Goal: Task Accomplishment & Management: Use online tool/utility

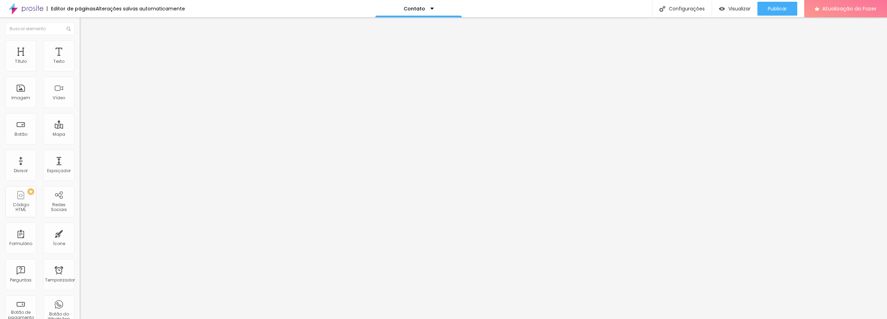
click at [36, 11] on img at bounding box center [26, 8] width 35 height 17
click at [25, 9] on img at bounding box center [26, 8] width 35 height 17
click at [36, 6] on img at bounding box center [26, 8] width 35 height 17
click at [80, 63] on font "Encaixotado" at bounding box center [93, 60] width 27 height 6
click at [80, 74] on span "Completo" at bounding box center [90, 71] width 21 height 6
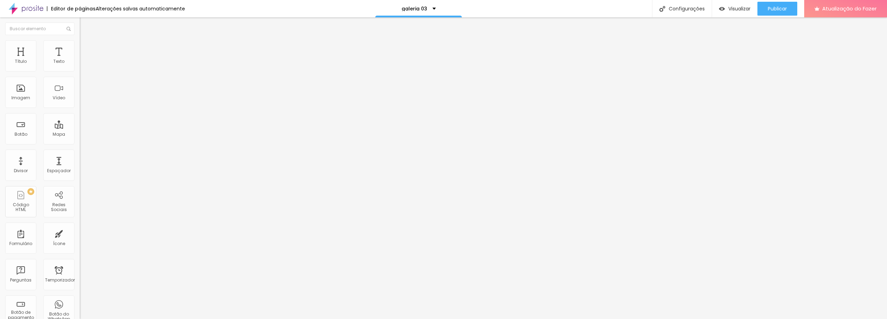
click at [86, 74] on span "Completo" at bounding box center [96, 71] width 21 height 6
click at [80, 67] on font "Encaixotado" at bounding box center [93, 64] width 27 height 6
click at [86, 48] on font "Estilo" at bounding box center [91, 45] width 11 height 6
click at [26, 5] on img at bounding box center [26, 8] width 35 height 17
click at [23, 90] on div "Imagem" at bounding box center [20, 92] width 31 height 31
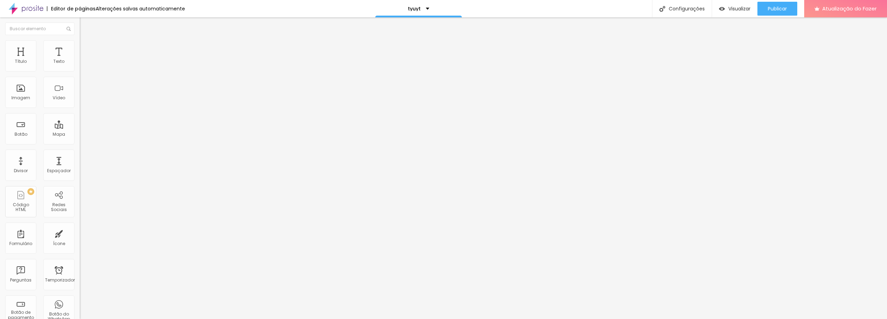
click at [96, 26] on font "Editar nulo" at bounding box center [108, 25] width 25 height 7
click at [23, 165] on div "Divisor" at bounding box center [20, 164] width 31 height 31
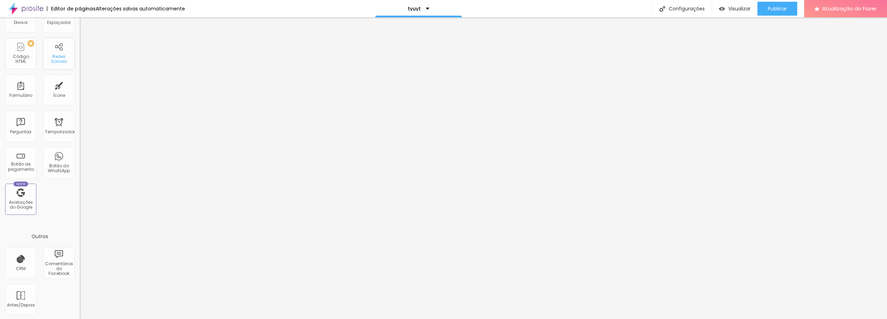
scroll to position [149, 0]
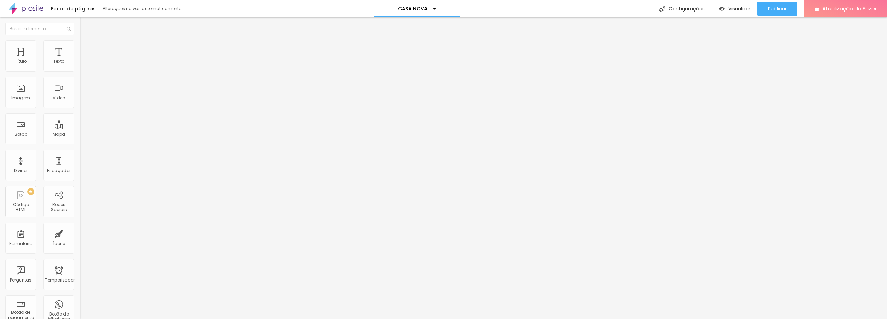
click at [84, 60] on font "Adicionar imagem" at bounding box center [104, 57] width 41 height 6
click at [80, 108] on span "Original" at bounding box center [88, 106] width 17 height 6
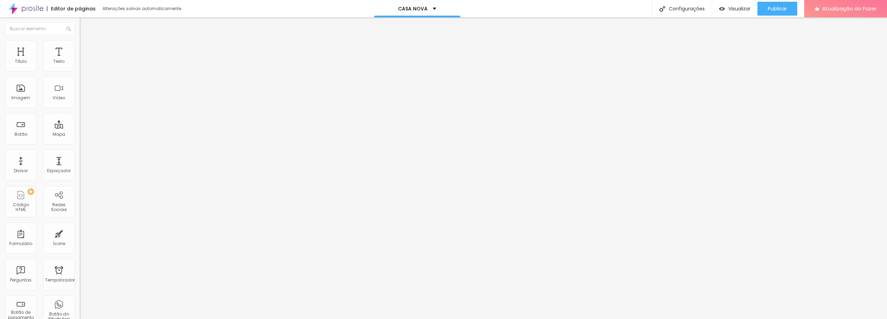
click at [80, 113] on span "Cinema" at bounding box center [88, 110] width 17 height 6
click at [80, 108] on span "Original" at bounding box center [88, 106] width 17 height 6
click at [86, 46] on font "Estilo" at bounding box center [91, 45] width 11 height 6
type input "8"
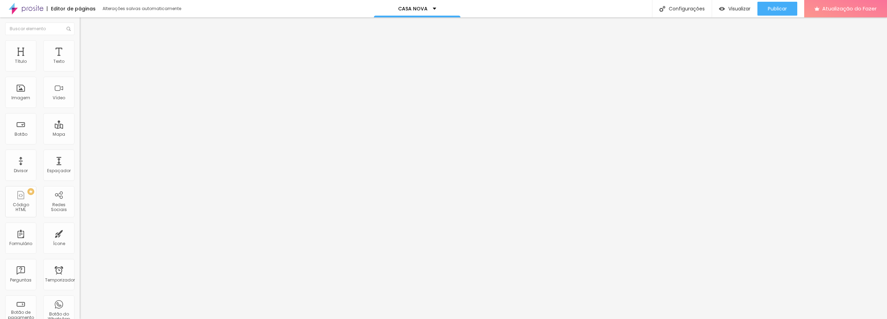
type input "8"
type input "15"
type input "28"
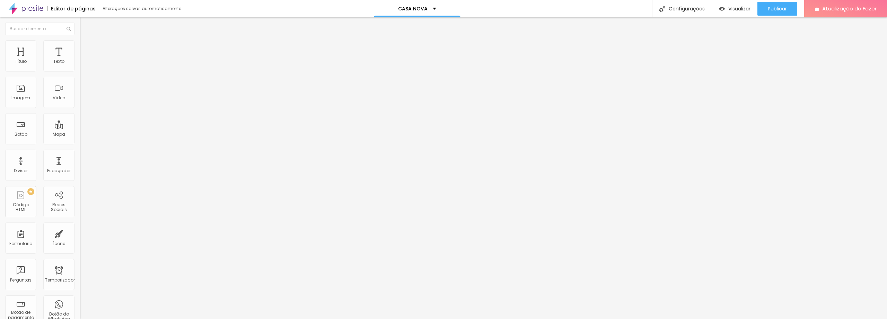
type input "46"
type input "72"
type input "99"
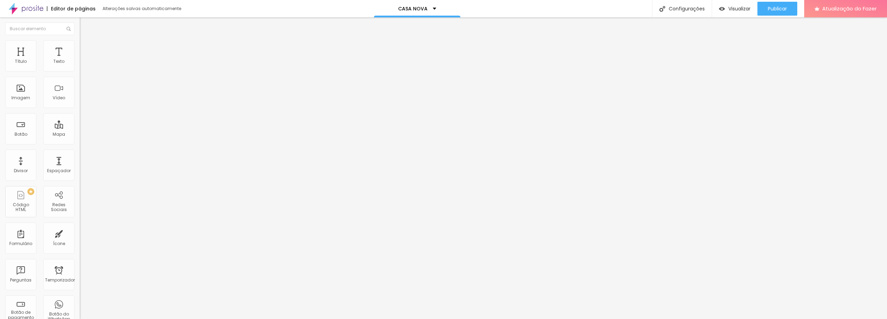
type input "99"
type input "123"
type input "158"
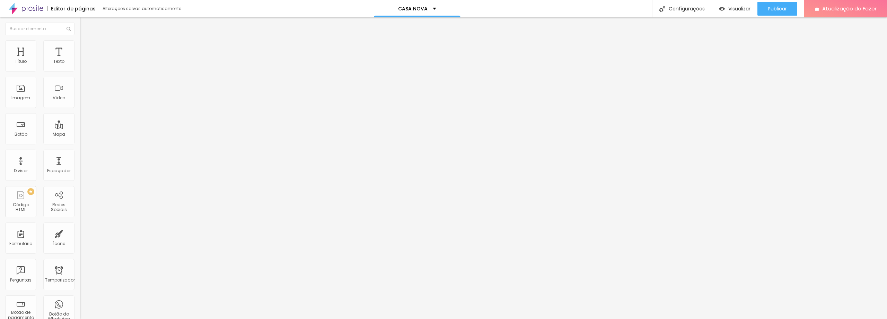
type input "161"
type input "163"
type input "165"
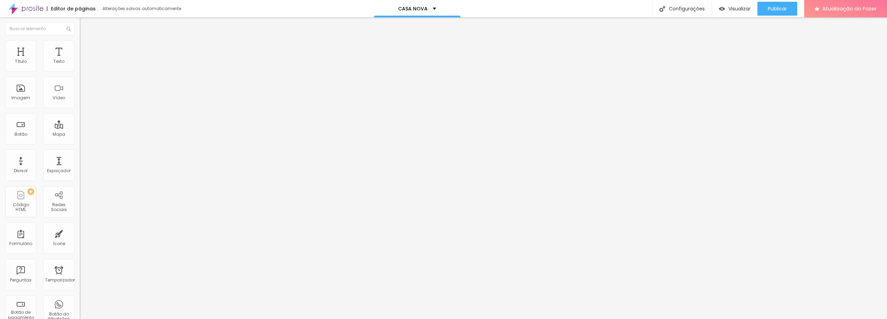
type input "165"
type input "171"
type input "176"
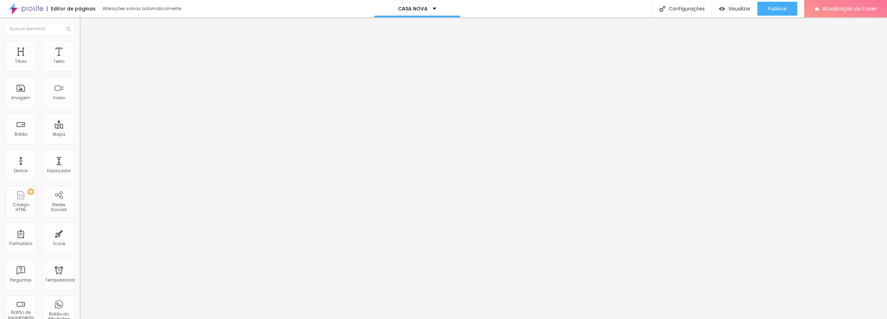
type input "186"
type input "198"
type input "200"
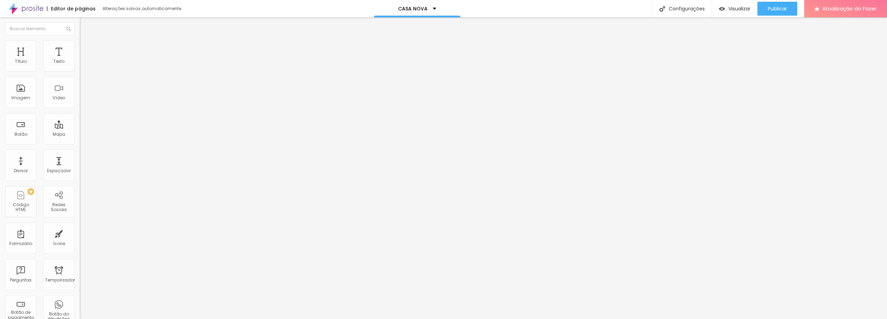
type input "200"
type input "196"
type input "186"
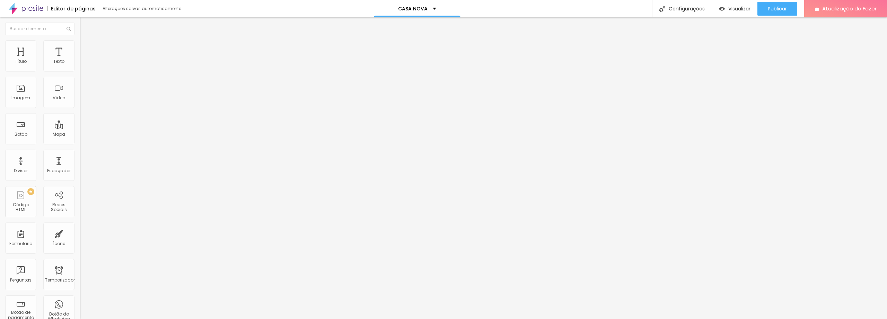
type input "176"
type input "166"
type input "156"
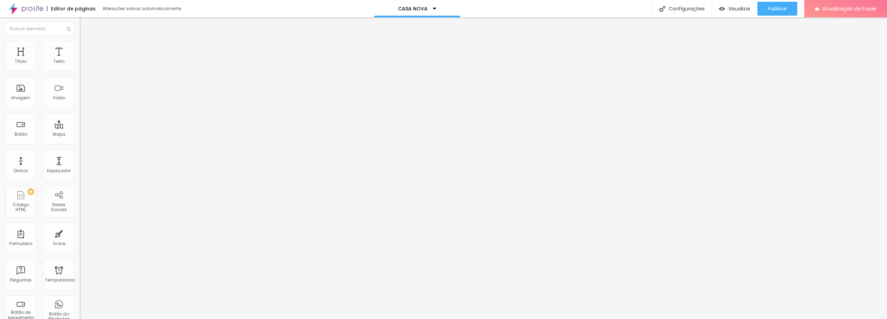
type input "156"
type input "146"
type input "138"
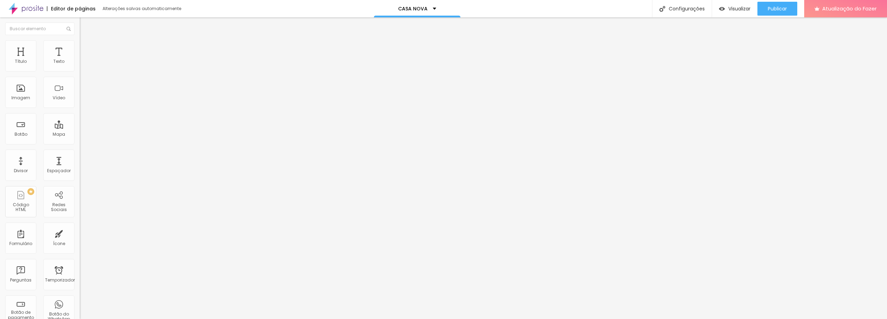
type input "128"
type input "91"
type input "84"
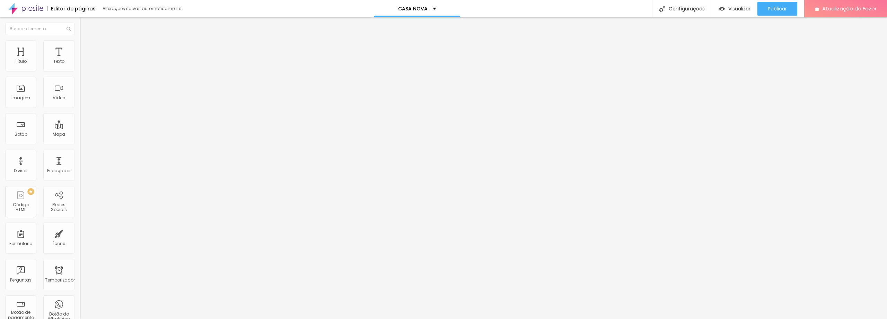
type input "84"
type input "76"
type input "67"
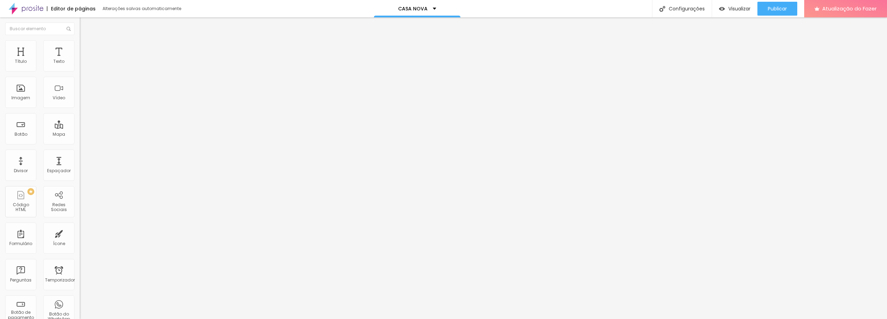
type input "59"
type input "51"
type input "44"
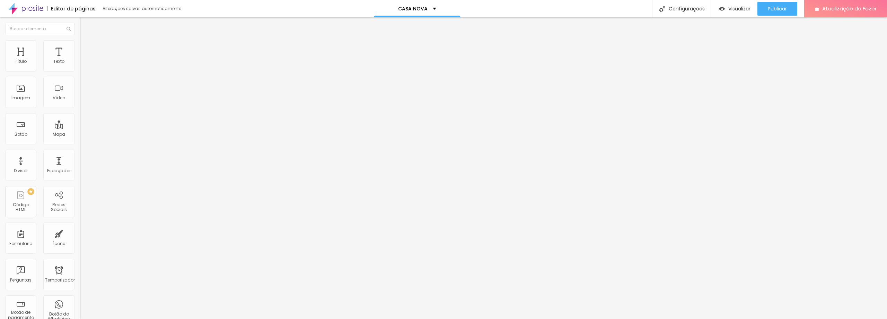
type input "44"
type input "38"
type input "30"
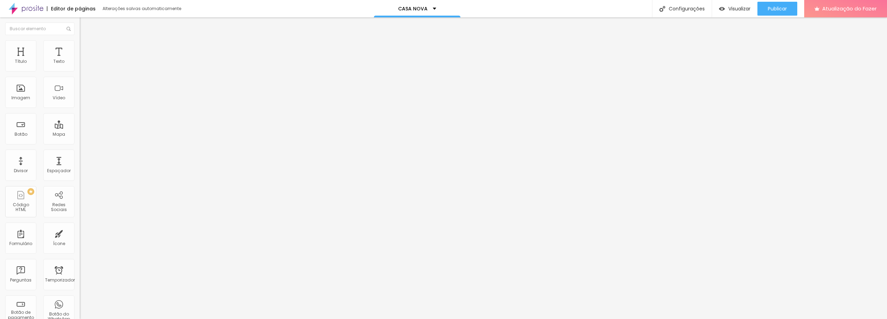
type input "23"
type input "15"
type input "8"
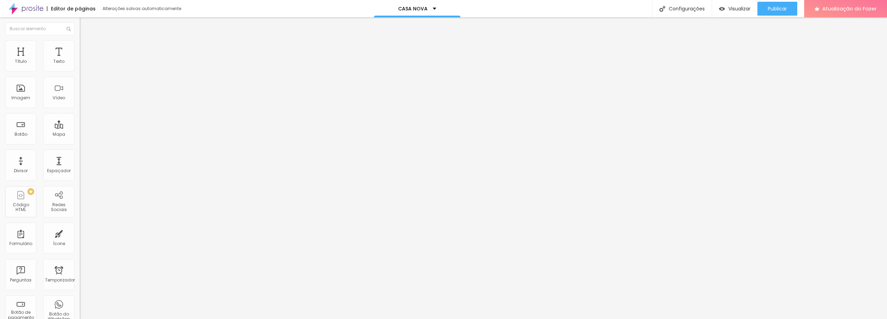
type input "8"
type input "0"
drag, startPoint x: 18, startPoint y: 87, endPoint x: 0, endPoint y: 87, distance: 18.0
click at [80, 152] on input "range" at bounding box center [102, 155] width 45 height 6
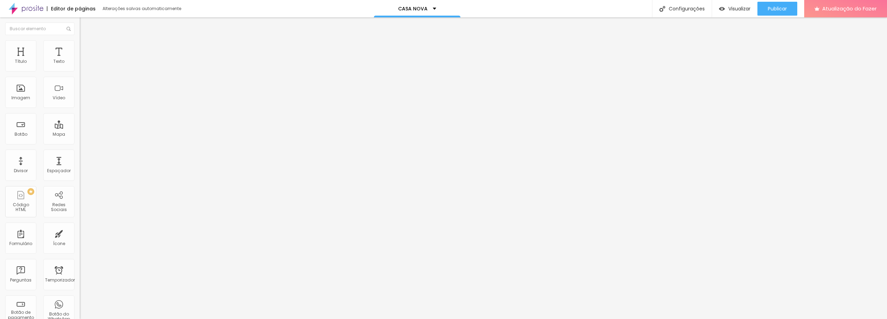
type input "95"
type input "90"
type input "85"
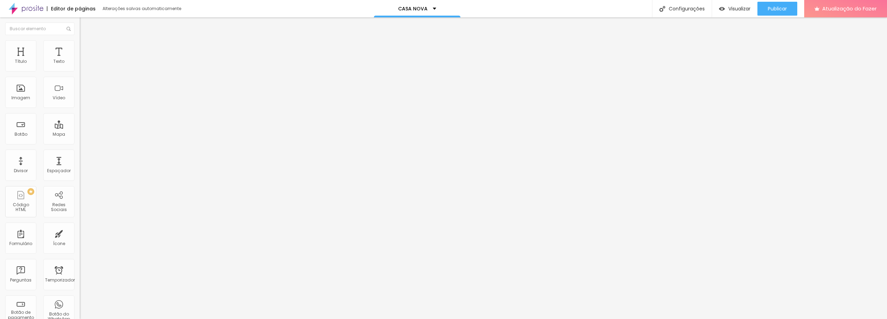
type input "85"
type input "75"
type input "65"
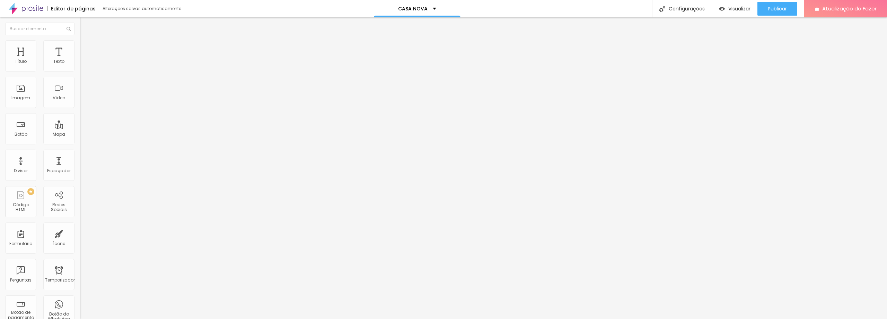
type input "50"
type input "40"
type input "35"
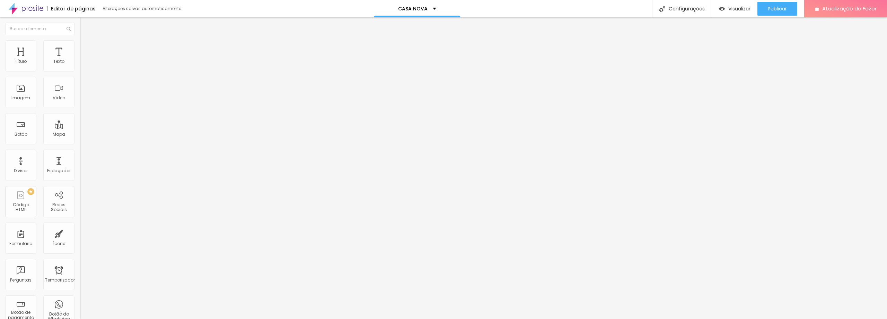
type input "35"
type input "25"
type input "20"
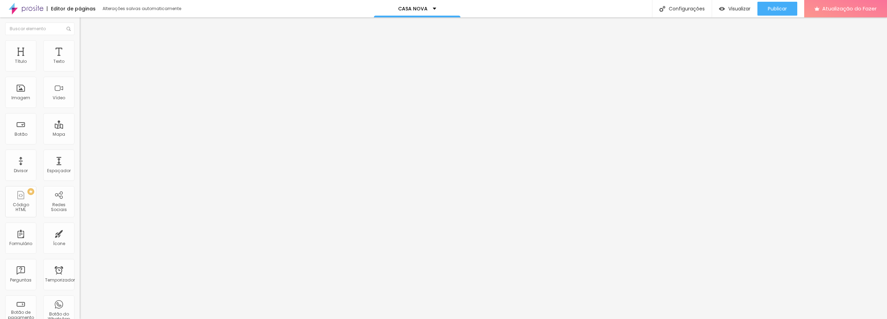
type input "15"
type input "10"
type input "15"
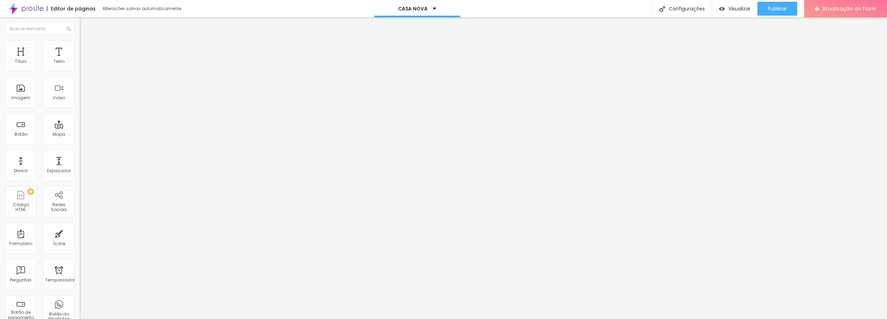
type input "15"
type input "20"
type input "25"
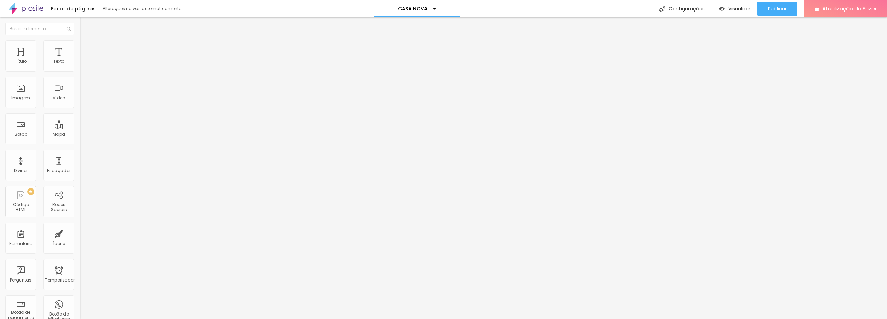
type input "30"
type input "35"
type input "40"
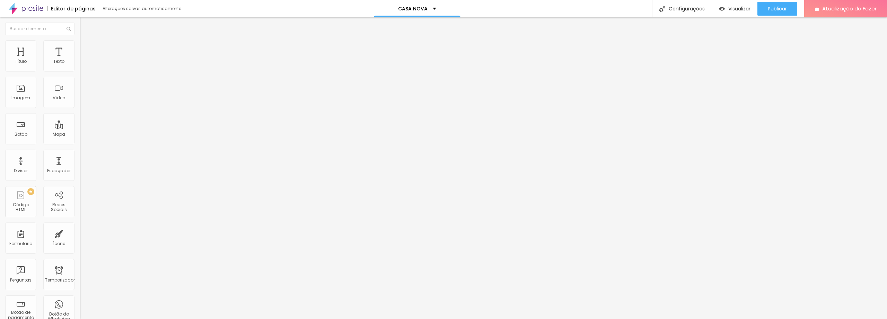
type input "40"
type input "45"
drag, startPoint x: 71, startPoint y: 75, endPoint x: 34, endPoint y: 67, distance: 37.9
type input "45"
click at [80, 67] on input "range" at bounding box center [102, 69] width 45 height 6
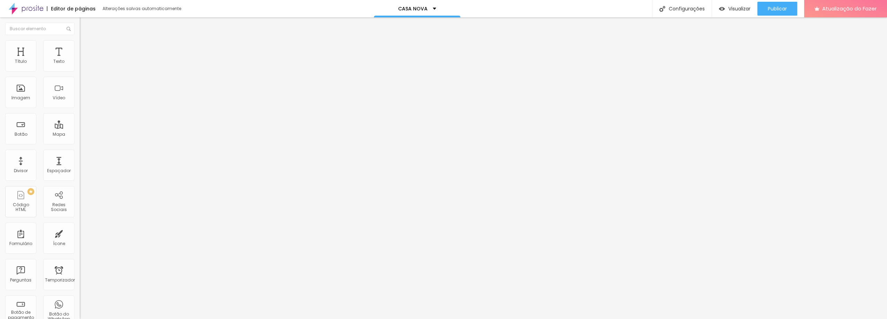
click at [80, 46] on li "Estilo" at bounding box center [120, 43] width 80 height 7
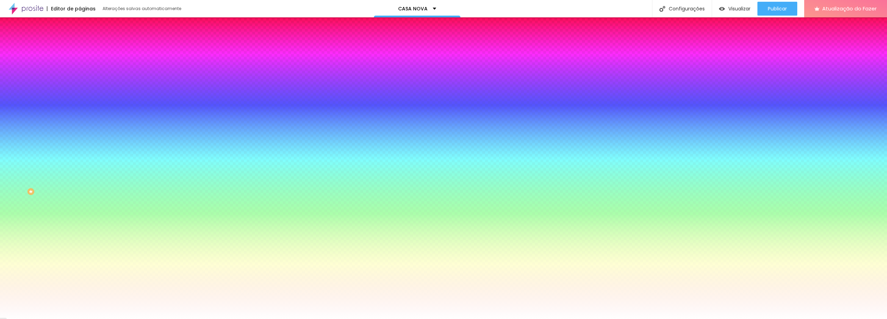
click at [84, 64] on font "Adicionar imagem" at bounding box center [104, 61] width 41 height 6
click at [86, 41] on font "Conteúdo" at bounding box center [96, 38] width 21 height 6
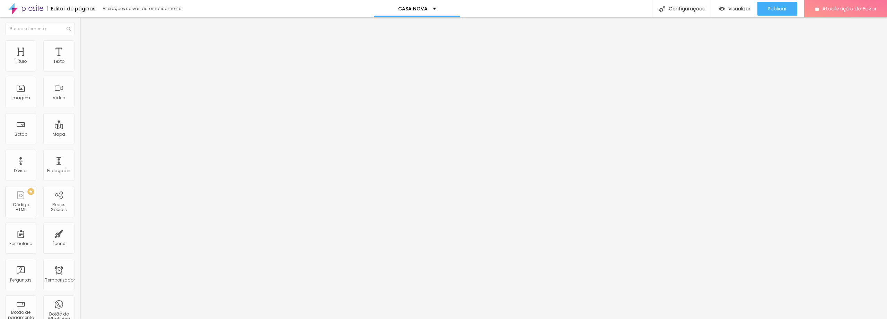
click at [80, 44] on li "Estilo" at bounding box center [120, 43] width 80 height 7
click at [80, 41] on li "Estilo" at bounding box center [120, 43] width 80 height 7
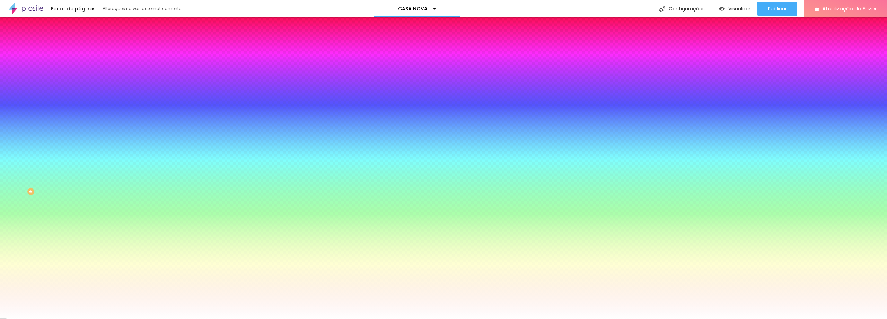
click at [80, 110] on font "Efeito superior" at bounding box center [94, 107] width 29 height 6
click at [110, 110] on font "DESATIVADO" at bounding box center [122, 107] width 25 height 6
click at [82, 122] on icon "button" at bounding box center [84, 120] width 4 height 4
click at [148, 318] on div at bounding box center [443, 323] width 887 height 0
click at [150, 318] on div at bounding box center [443, 323] width 887 height 0
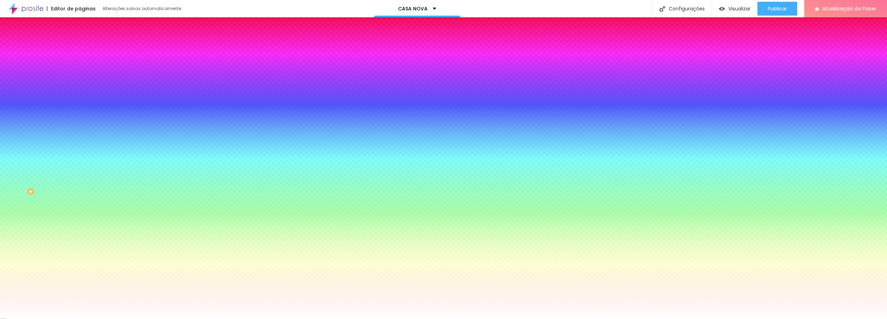
click at [34, 318] on div at bounding box center [443, 319] width 887 height 0
click at [80, 144] on button "button" at bounding box center [85, 140] width 10 height 7
radio input "false"
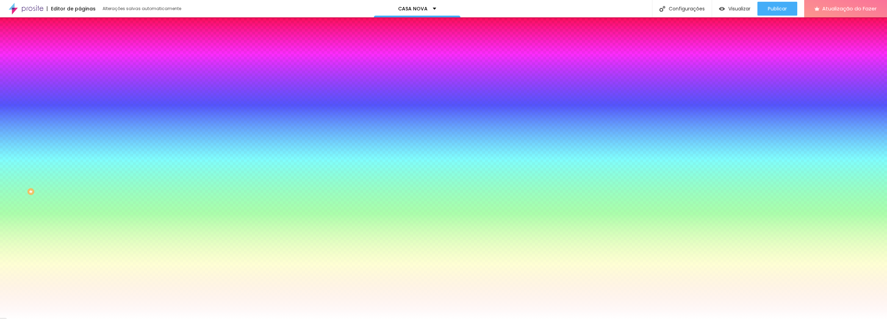
radio input "false"
radio input "true"
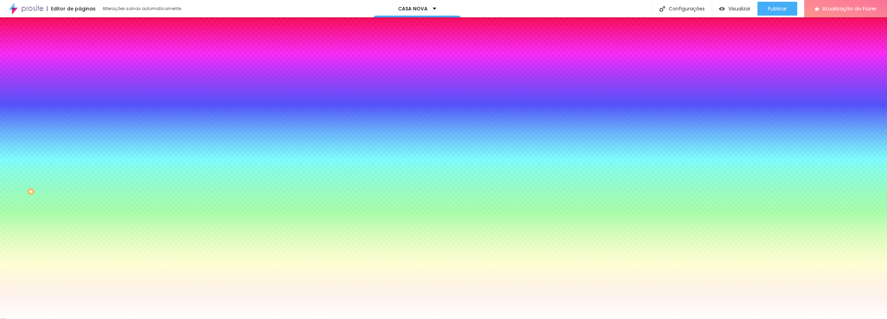
radio input "true"
radio input "false"
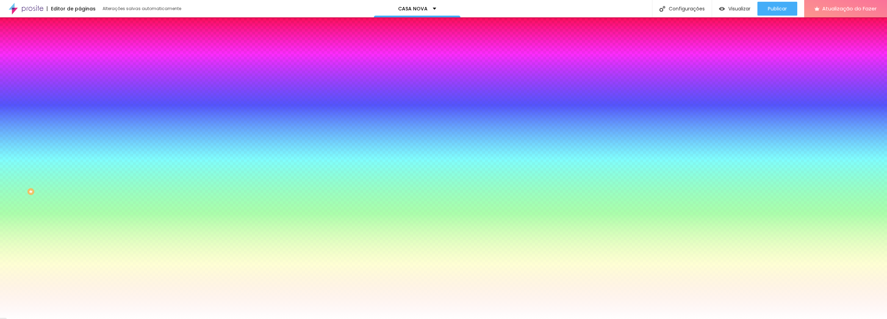
radio input "false"
radio input "true"
click at [146, 318] on div at bounding box center [443, 323] width 887 height 0
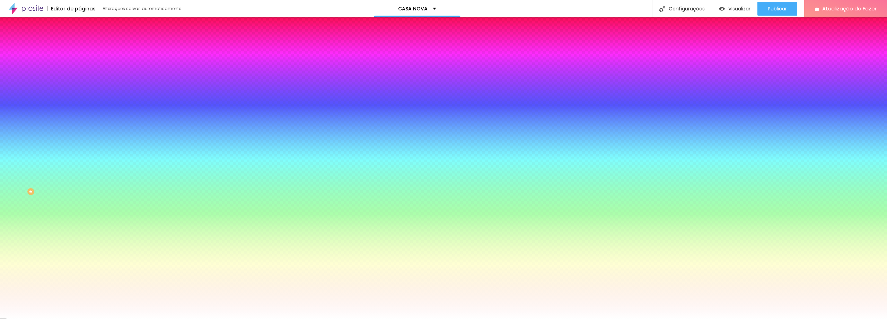
click at [33, 318] on div at bounding box center [443, 319] width 887 height 0
click at [80, 47] on li "Avançado" at bounding box center [120, 50] width 80 height 7
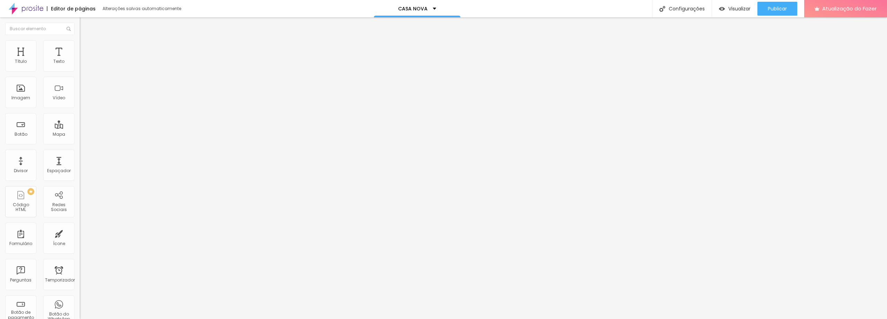
type input "20"
type input "25"
type input "30"
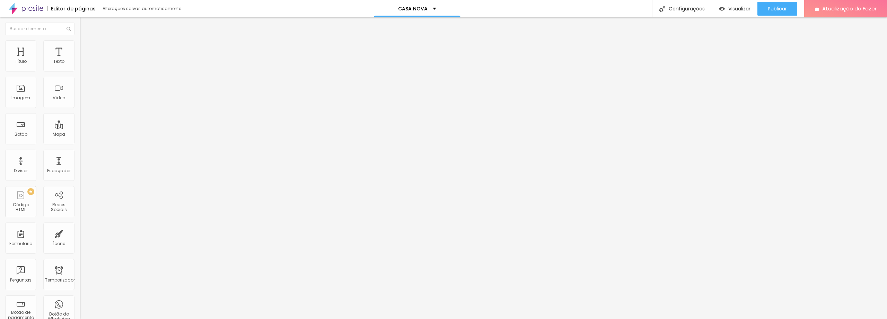
type input "30"
type input "20"
type input "15"
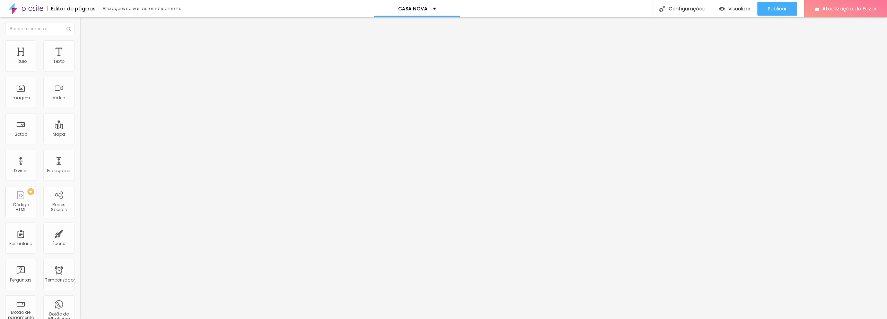
type input "10"
type input "5"
type input "0"
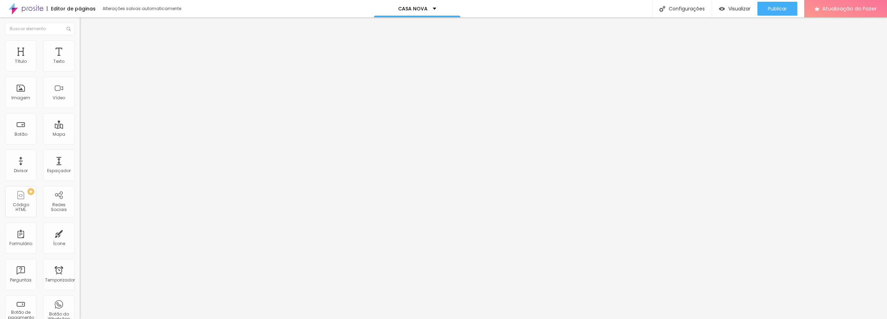
type input "0"
drag, startPoint x: 44, startPoint y: 69, endPoint x: 0, endPoint y: 64, distance: 44.6
click at [80, 134] on input "range" at bounding box center [102, 137] width 45 height 6
type input "296"
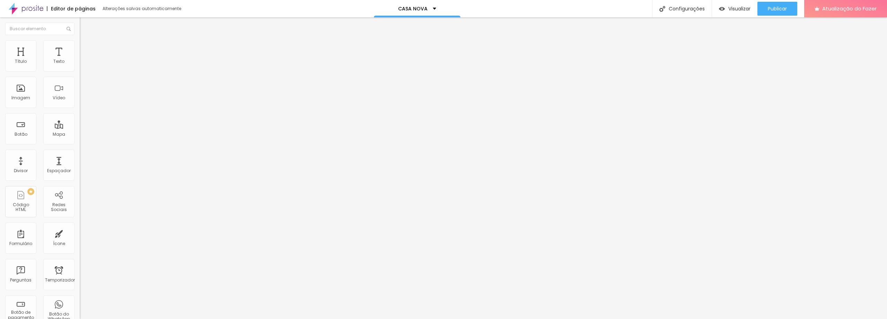
type input "302"
type input "307"
type input "318"
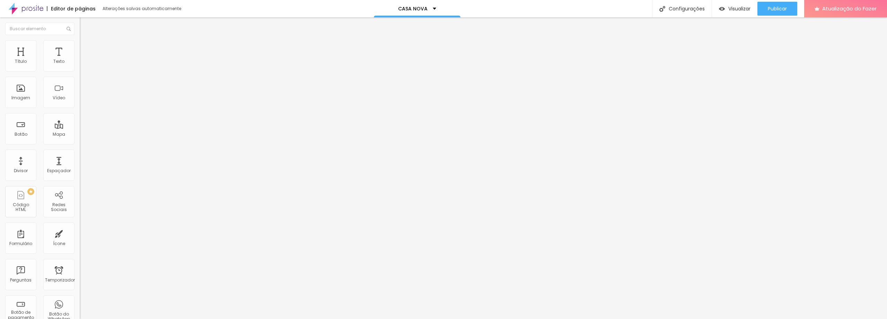
type input "318"
type input "329"
type input "350"
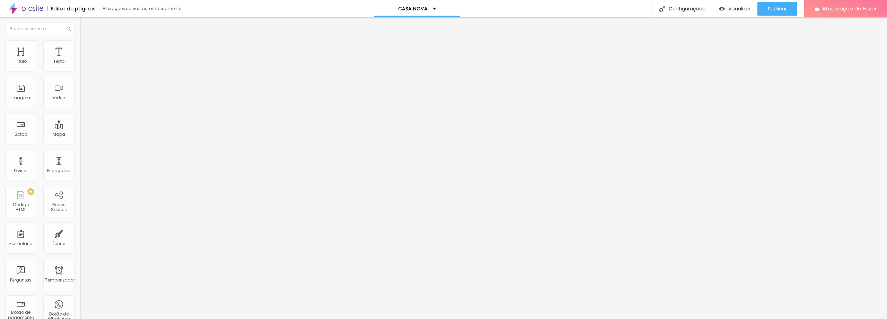
type input "381"
type input "418"
type input "481"
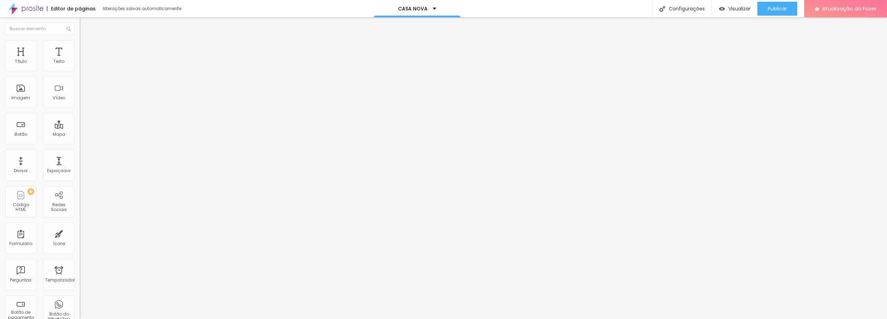
type input "481"
type input "500"
type input "492"
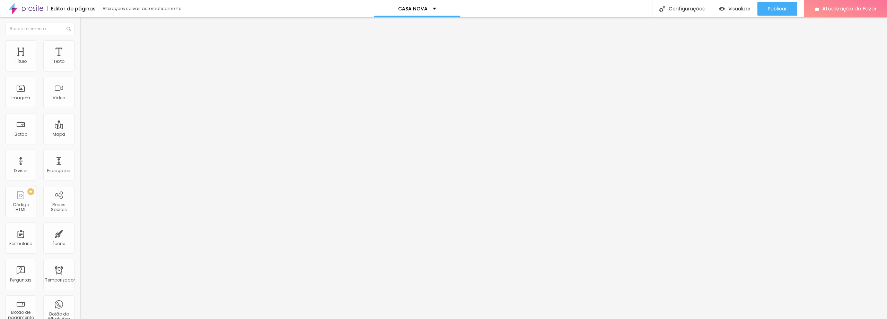
type input "471"
type input "455"
type input "439"
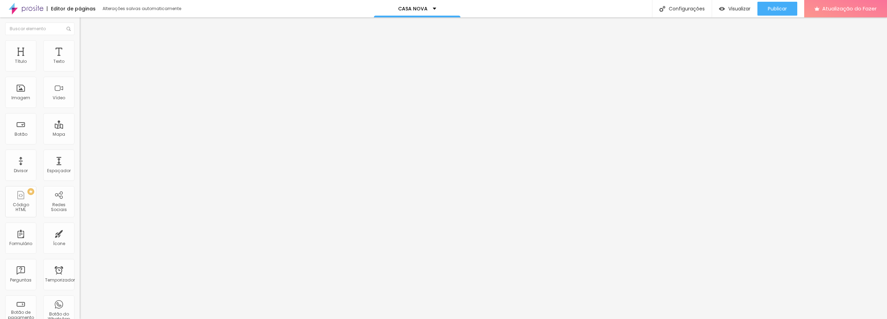
type input "439"
type input "429"
type input "413"
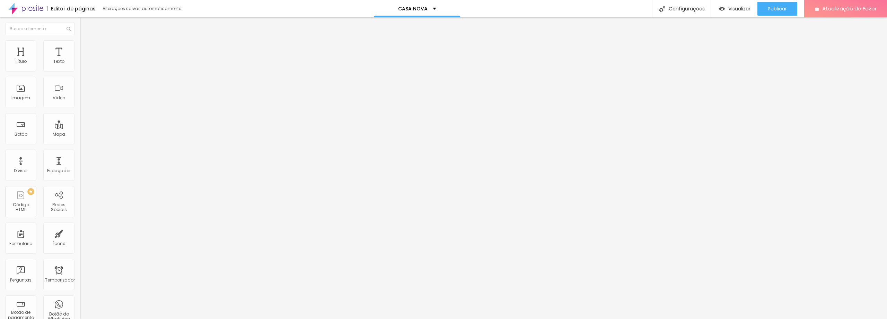
type input "403"
type input "382"
type input "350"
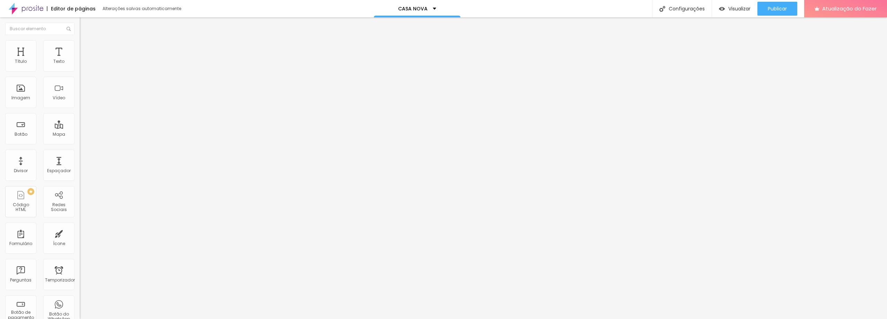
type input "350"
type input "318"
type input "287"
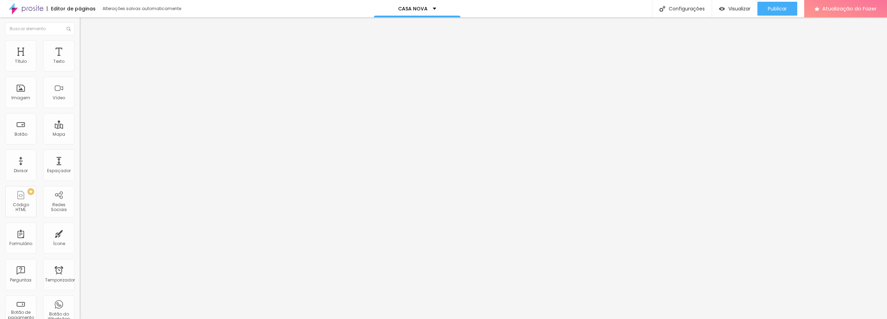
type input "260"
type input "234"
type input "218"
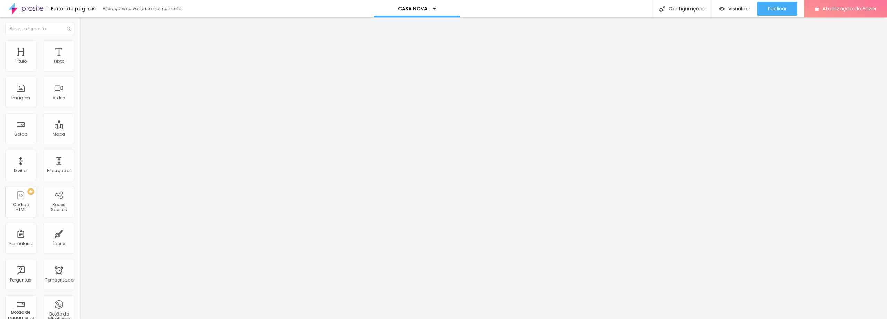
type input "218"
type input "208"
type input "176"
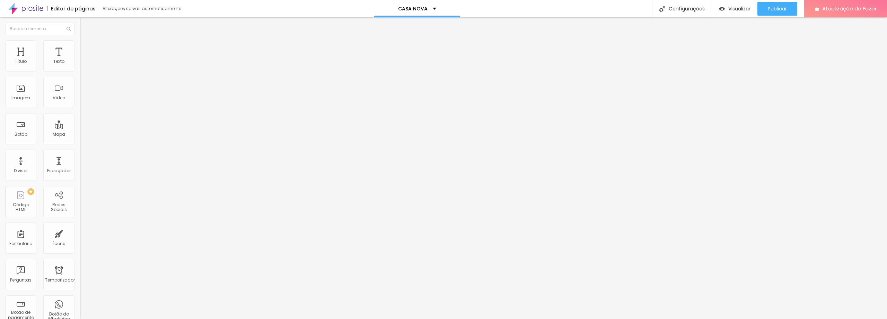
type input "171"
type input "165"
type input "160"
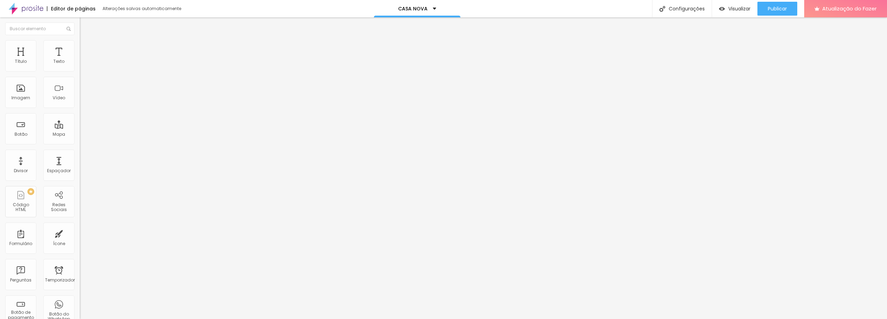
type input "160"
type input "155"
type input "144"
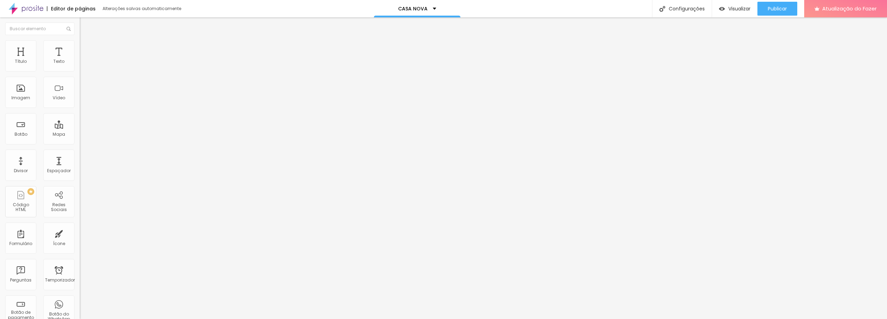
drag, startPoint x: 38, startPoint y: 81, endPoint x: 28, endPoint y: 78, distance: 10.8
click at [80, 233] on input "range" at bounding box center [102, 236] width 45 height 6
click at [80, 40] on li "Conteúdo" at bounding box center [120, 36] width 80 height 7
click at [85, 27] on img "button" at bounding box center [88, 26] width 6 height 6
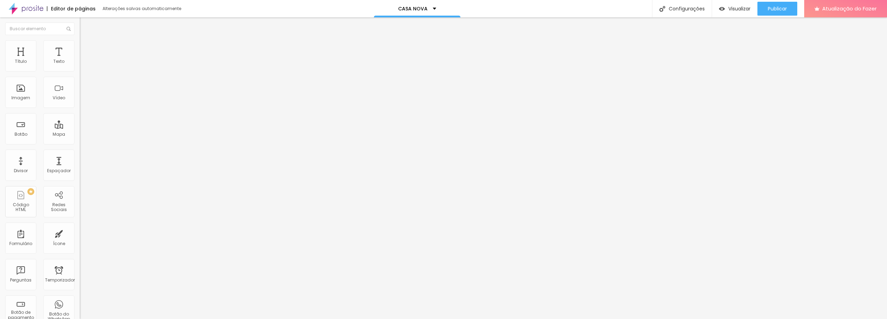
click at [86, 46] on font "Estilo" at bounding box center [91, 45] width 11 height 6
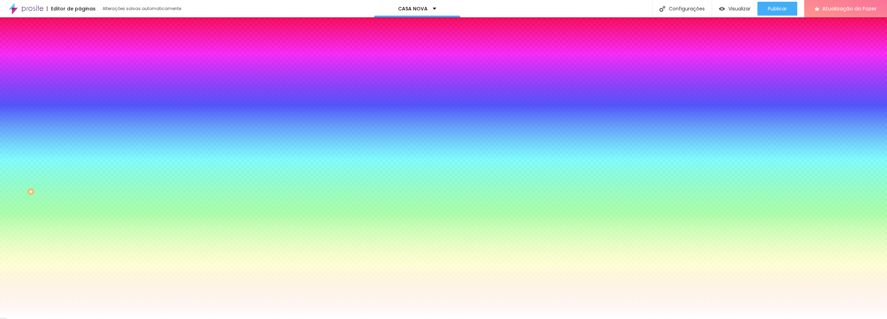
click at [80, 47] on li "Avançado" at bounding box center [120, 50] width 80 height 7
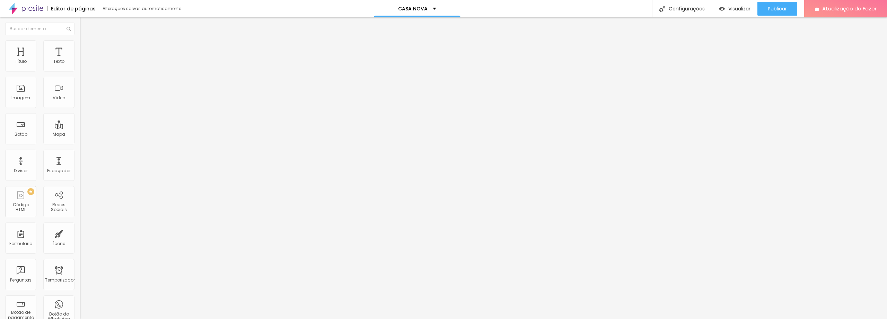
click at [80, 40] on li "Conteúdo" at bounding box center [120, 36] width 80 height 7
click at [85, 27] on div "Editar nulo" at bounding box center [103, 26] width 36 height 6
click at [84, 60] on font "Adicionar imagem" at bounding box center [104, 57] width 41 height 6
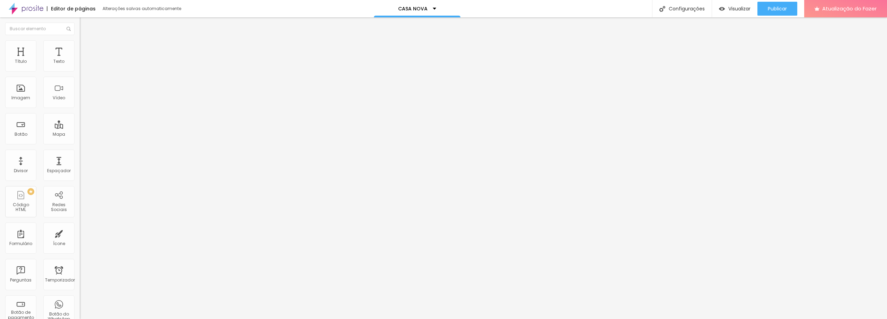
click at [80, 108] on span "Original" at bounding box center [88, 106] width 17 height 6
click at [80, 121] on span "Quadrado" at bounding box center [91, 118] width 23 height 6
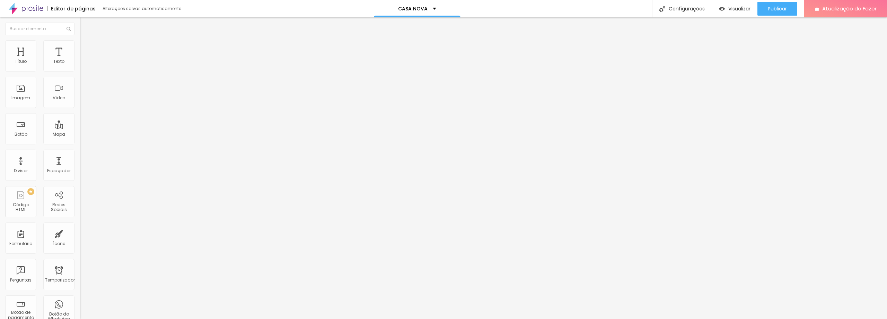
click at [97, 113] on font "16:9" at bounding box center [101, 110] width 8 height 6
click at [80, 108] on span "Original" at bounding box center [88, 106] width 17 height 6
click at [80, 43] on img at bounding box center [83, 43] width 6 height 6
drag, startPoint x: 73, startPoint y: 75, endPoint x: 19, endPoint y: 75, distance: 53.7
click at [80, 71] on input "range" at bounding box center [102, 69] width 45 height 6
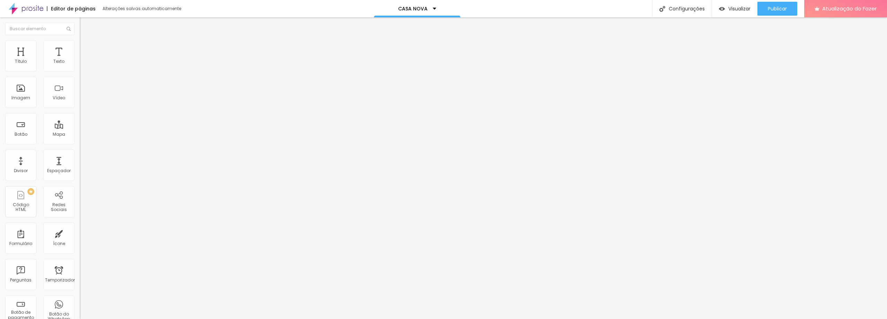
click at [86, 41] on font "Conteúdo" at bounding box center [96, 38] width 21 height 6
click at [80, 108] on font "Cinema 16:9" at bounding box center [93, 106] width 26 height 6
click at [80, 123] on font "Quadrado" at bounding box center [91, 120] width 23 height 6
click at [80, 47] on img at bounding box center [83, 50] width 6 height 6
drag, startPoint x: 28, startPoint y: 82, endPoint x: 34, endPoint y: 88, distance: 8.1
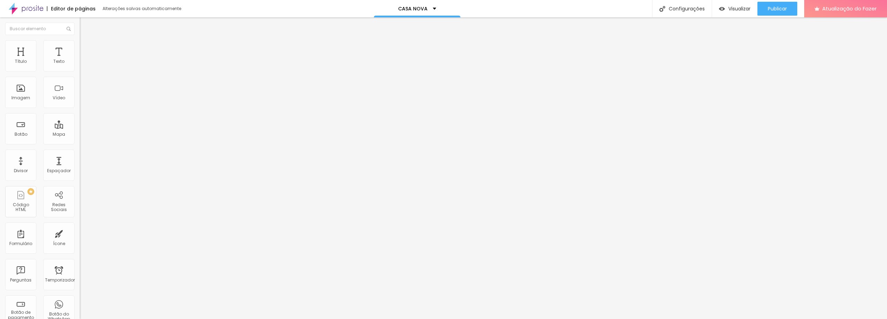
click at [80, 233] on input "range" at bounding box center [102, 236] width 45 height 6
drag, startPoint x: 41, startPoint y: 67, endPoint x: 73, endPoint y: 82, distance: 35.7
click at [80, 134] on input "range" at bounding box center [102, 137] width 45 height 6
drag, startPoint x: 34, startPoint y: 82, endPoint x: 41, endPoint y: 82, distance: 6.6
click at [80, 233] on input "range" at bounding box center [102, 236] width 45 height 6
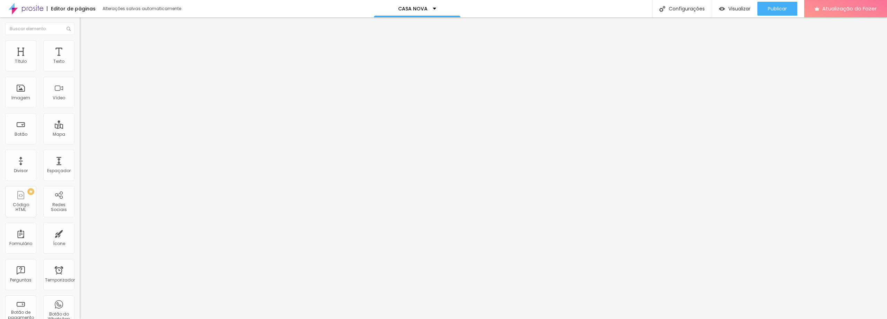
drag, startPoint x: 46, startPoint y: 69, endPoint x: 41, endPoint y: 71, distance: 4.8
click at [80, 134] on input "range" at bounding box center [102, 137] width 45 height 6
click at [84, 60] on font "Adicionar imagem" at bounding box center [104, 57] width 41 height 6
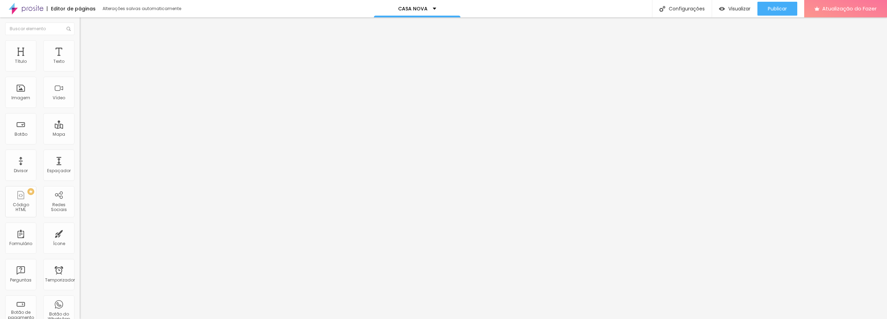
click at [80, 42] on li "Estilo" at bounding box center [120, 43] width 80 height 7
drag, startPoint x: 72, startPoint y: 74, endPoint x: 1, endPoint y: 68, distance: 71.3
click at [80, 68] on input "range" at bounding box center [102, 69] width 45 height 6
drag, startPoint x: 17, startPoint y: 87, endPoint x: 109, endPoint y: 89, distance: 91.9
click at [109, 152] on input "range" at bounding box center [102, 155] width 45 height 6
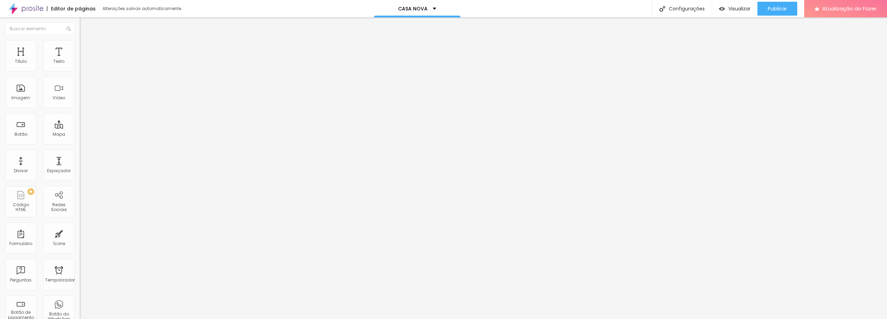
drag, startPoint x: 57, startPoint y: 86, endPoint x: 0, endPoint y: 86, distance: 56.8
click at [80, 152] on input "range" at bounding box center [102, 155] width 45 height 6
click at [83, 188] on icon "button" at bounding box center [84, 189] width 3 height 3
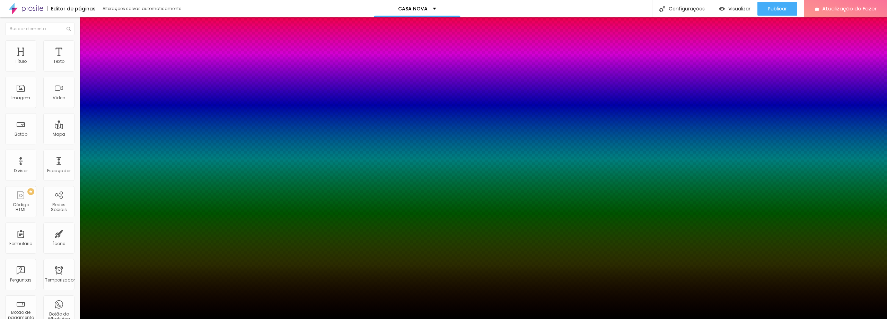
click at [123, 318] on div at bounding box center [443, 323] width 887 height 0
drag, startPoint x: 126, startPoint y: 189, endPoint x: 150, endPoint y: 188, distance: 23.9
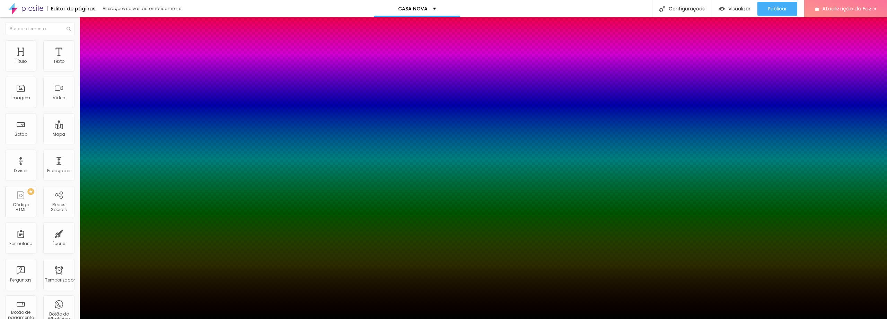
drag, startPoint x: 131, startPoint y: 189, endPoint x: 86, endPoint y: 185, distance: 44.9
drag, startPoint x: 134, startPoint y: 167, endPoint x: 132, endPoint y: 147, distance: 20.6
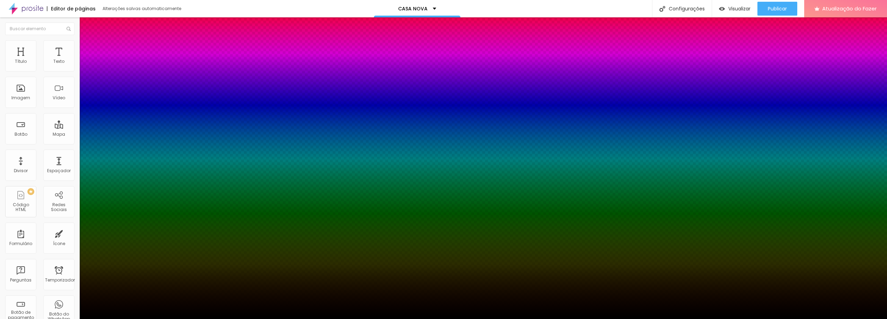
click at [123, 318] on div at bounding box center [443, 323] width 887 height 0
click at [124, 318] on div at bounding box center [443, 323] width 887 height 0
click at [63, 318] on div at bounding box center [443, 319] width 887 height 0
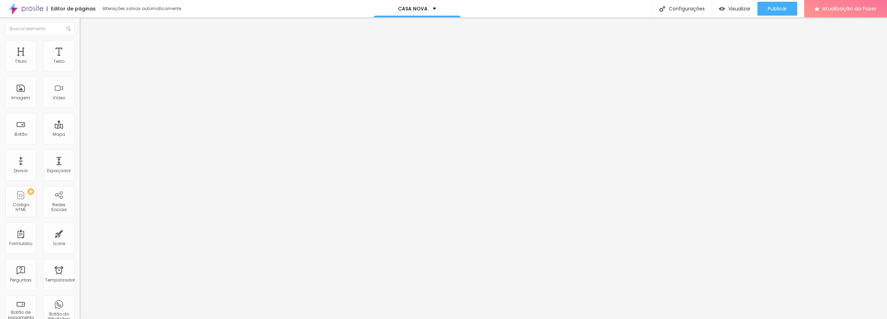
click at [80, 47] on img at bounding box center [83, 50] width 6 height 6
drag, startPoint x: 41, startPoint y: 82, endPoint x: 5, endPoint y: 85, distance: 35.8
click at [80, 233] on input "range" at bounding box center [102, 236] width 45 height 6
drag, startPoint x: 32, startPoint y: 67, endPoint x: 0, endPoint y: 69, distance: 31.6
click at [80, 134] on input "range" at bounding box center [102, 137] width 45 height 6
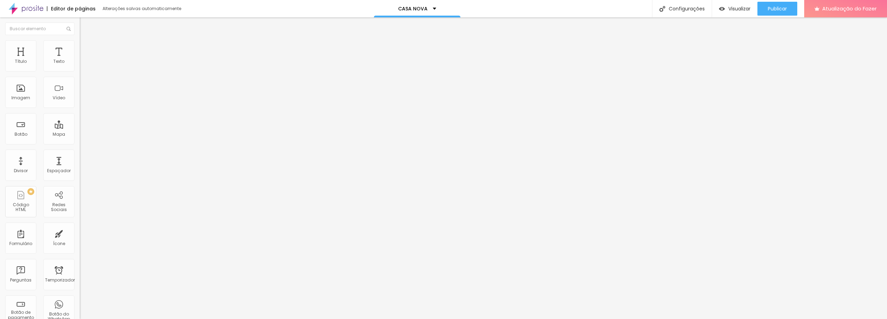
click at [80, 302] on div at bounding box center [120, 302] width 80 height 0
click at [80, 306] on div at bounding box center [120, 306] width 80 height 0
click at [80, 298] on div at bounding box center [120, 298] width 80 height 0
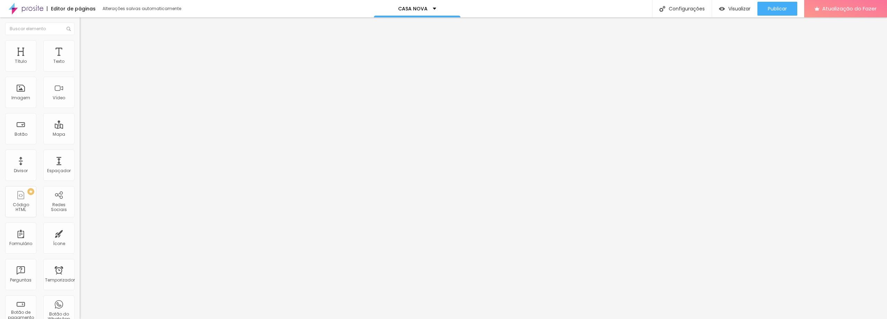
click at [80, 298] on div at bounding box center [120, 298] width 80 height 0
click at [80, 40] on img at bounding box center [83, 36] width 6 height 6
click at [80, 232] on div "Editar nulo Conteúdo Estilo Avançado Trocar imagem Descrição da imagem (Alt) Al…" at bounding box center [120, 167] width 80 height 301
click at [85, 23] on img "button" at bounding box center [88, 26] width 6 height 6
click at [738, 8] on font "Visualizar" at bounding box center [740, 8] width 22 height 7
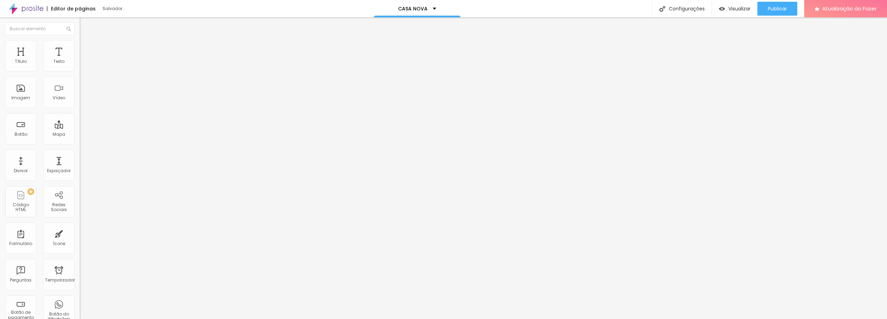
click at [80, 45] on img at bounding box center [83, 43] width 6 height 6
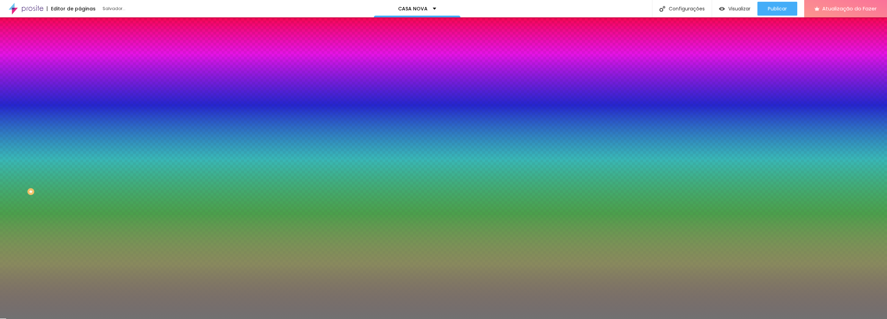
drag, startPoint x: 40, startPoint y: 92, endPoint x: 112, endPoint y: 94, distance: 72.8
click at [112, 90] on input "range" at bounding box center [102, 88] width 45 height 6
drag, startPoint x: 33, startPoint y: 110, endPoint x: 125, endPoint y: 108, distance: 91.9
click at [124, 108] on input "range" at bounding box center [102, 105] width 45 height 6
click at [86, 49] on font "Avançado" at bounding box center [97, 52] width 23 height 6
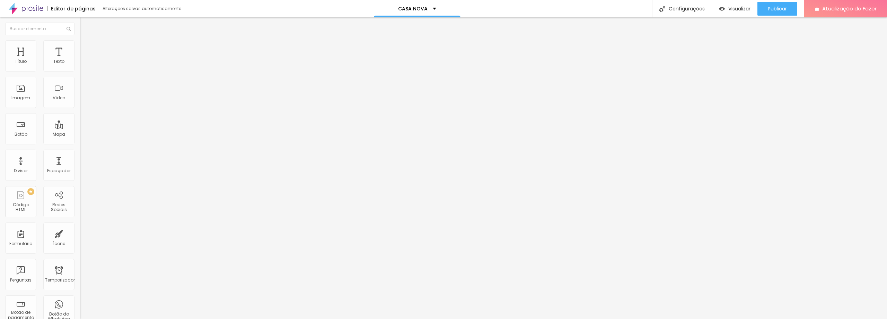
drag, startPoint x: 35, startPoint y: 70, endPoint x: 70, endPoint y: 70, distance: 35.4
click at [80, 70] on div "20 Espaço de cima" at bounding box center [120, 103] width 80 height 98
drag, startPoint x: 36, startPoint y: 67, endPoint x: 0, endPoint y: 76, distance: 37.6
click at [80, 134] on input "range" at bounding box center [102, 137] width 45 height 6
drag, startPoint x: 29, startPoint y: 82, endPoint x: 97, endPoint y: 83, distance: 67.9
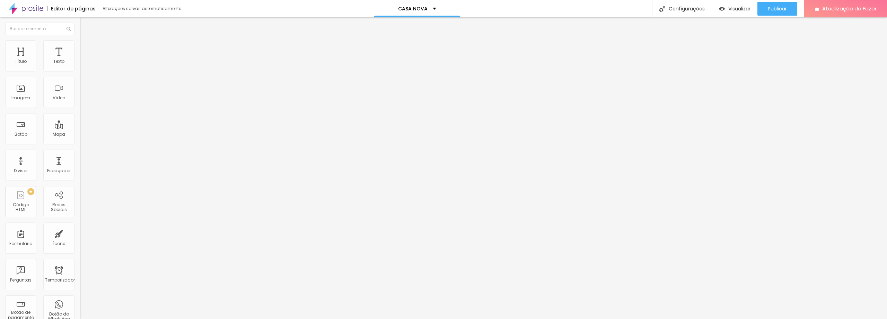
click at [97, 233] on input "range" at bounding box center [102, 236] width 45 height 6
drag, startPoint x: 57, startPoint y: 82, endPoint x: 4, endPoint y: 83, distance: 53.0
click at [80, 233] on input "range" at bounding box center [102, 236] width 45 height 6
drag, startPoint x: 23, startPoint y: 70, endPoint x: 35, endPoint y: 72, distance: 11.6
click at [80, 128] on div at bounding box center [120, 131] width 80 height 6
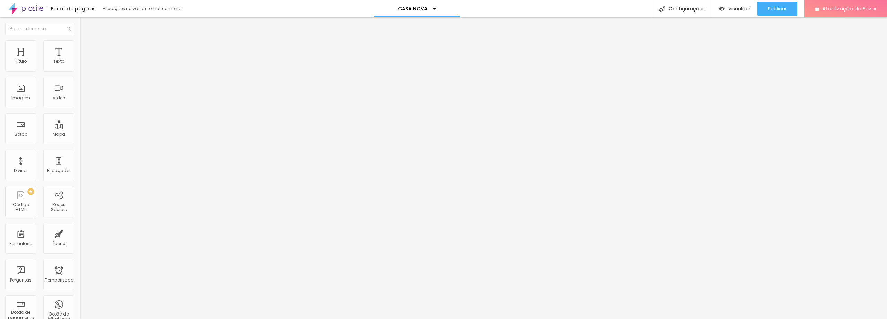
drag, startPoint x: 23, startPoint y: 70, endPoint x: 29, endPoint y: 68, distance: 5.8
click at [80, 128] on div at bounding box center [120, 131] width 80 height 6
drag, startPoint x: 17, startPoint y: 68, endPoint x: 21, endPoint y: 74, distance: 8.0
click at [80, 128] on input "range" at bounding box center [102, 131] width 45 height 6
click at [96, 26] on font "Editar nulo" at bounding box center [108, 25] width 25 height 7
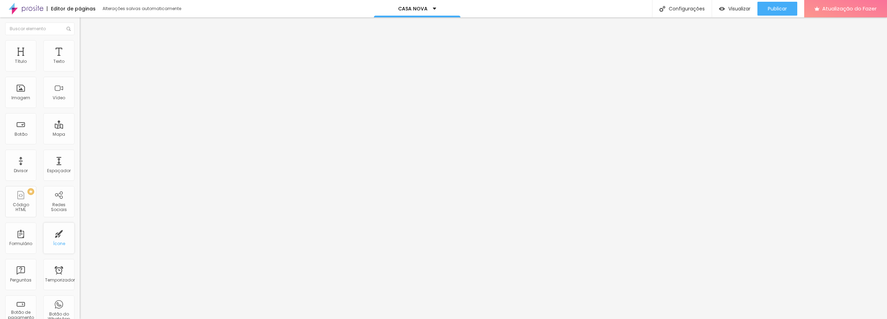
click at [51, 234] on div "Ícone" at bounding box center [58, 237] width 31 height 31
click at [88, 64] on font "Ícone de trocarte" at bounding box center [106, 61] width 36 height 6
click at [86, 48] on font "Estilo" at bounding box center [91, 45] width 11 height 6
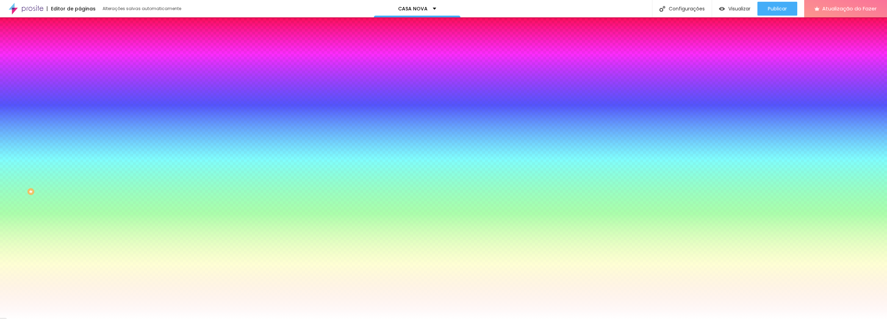
click at [80, 66] on div at bounding box center [120, 66] width 80 height 0
drag, startPoint x: 41, startPoint y: 91, endPoint x: 29, endPoint y: 86, distance: 12.9
click at [31, 89] on div at bounding box center [443, 159] width 887 height 319
click at [60, 110] on div at bounding box center [443, 159] width 887 height 319
drag, startPoint x: 43, startPoint y: 105, endPoint x: 66, endPoint y: 91, distance: 26.3
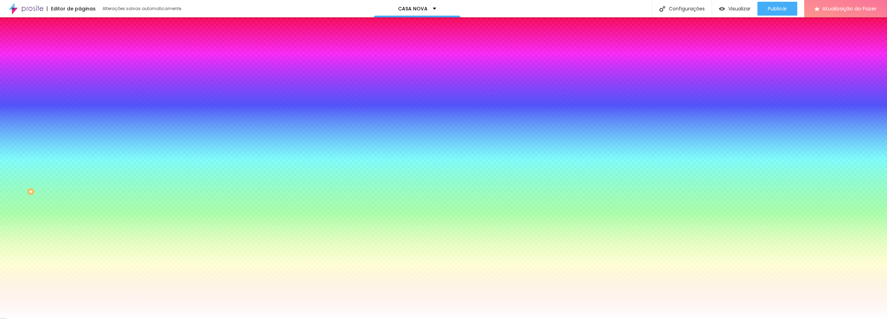
click at [80, 73] on div at bounding box center [120, 73] width 80 height 0
click at [80, 66] on div at bounding box center [120, 66] width 80 height 0
click at [80, 73] on div at bounding box center [120, 73] width 80 height 0
click at [62, 92] on div at bounding box center [443, 159] width 887 height 319
click at [62, 91] on div at bounding box center [443, 159] width 887 height 319
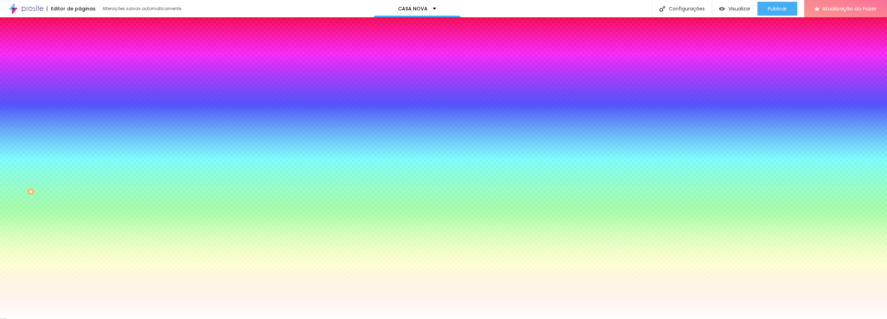
drag, startPoint x: 40, startPoint y: 96, endPoint x: 44, endPoint y: 109, distance: 13.9
click at [44, 109] on div at bounding box center [443, 159] width 887 height 319
click at [80, 183] on div "Editar nulo Conteúdo Estilo Avançado Cor do ícone Voltar ao padrão #471B6A Cor …" at bounding box center [120, 167] width 80 height 301
click at [96, 23] on font "Editar nulo" at bounding box center [108, 25] width 25 height 7
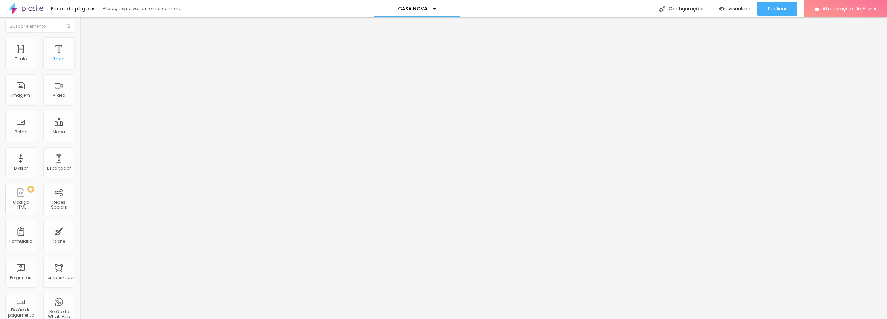
scroll to position [0, 0]
click at [30, 27] on input "text" at bounding box center [39, 29] width 69 height 12
click at [30, 9] on img at bounding box center [26, 8] width 35 height 17
click at [86, 48] on font "Estilo" at bounding box center [91, 45] width 11 height 6
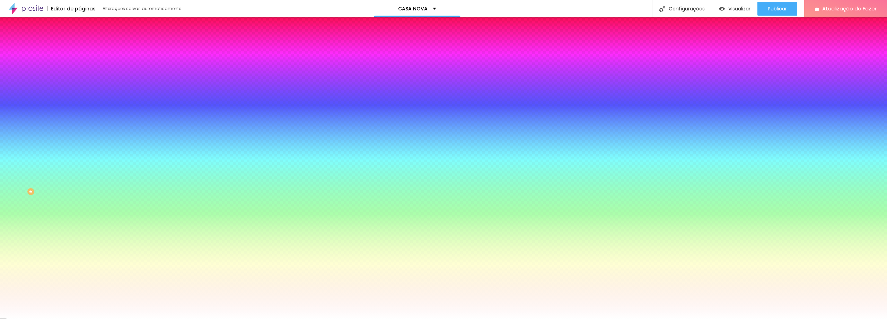
click at [86, 49] on font "Avançado" at bounding box center [97, 52] width 23 height 6
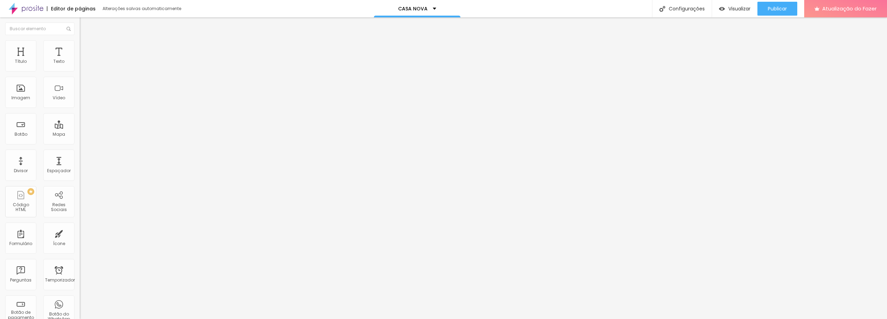
click at [86, 41] on font "Conteúdo" at bounding box center [96, 38] width 21 height 6
click at [80, 63] on span "Encaixotado" at bounding box center [93, 60] width 27 height 6
click at [80, 74] on font "Completo" at bounding box center [90, 71] width 21 height 6
click at [86, 48] on font "Estilo" at bounding box center [91, 45] width 11 height 6
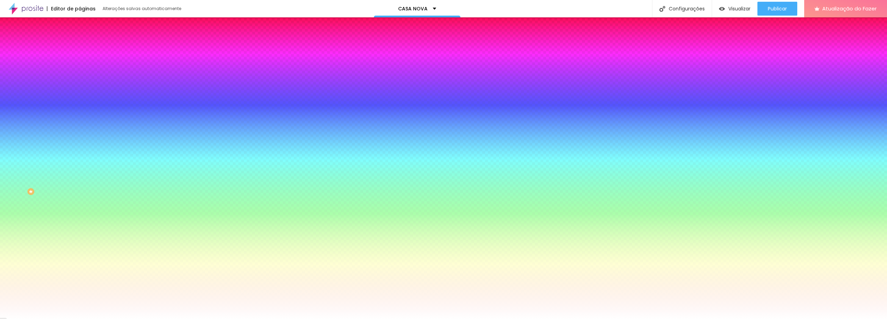
click at [86, 41] on font "Conteúdo" at bounding box center [96, 38] width 21 height 6
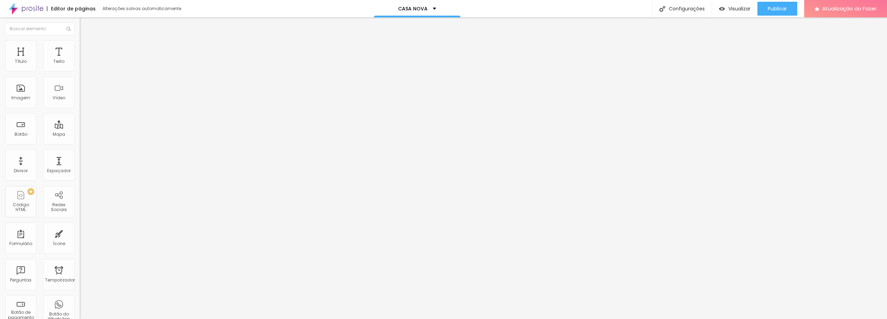
click at [80, 63] on font "Completo" at bounding box center [90, 60] width 21 height 6
click at [80, 67] on font "Encaixotado" at bounding box center [93, 64] width 27 height 6
click at [86, 48] on font "Estilo" at bounding box center [91, 45] width 11 height 6
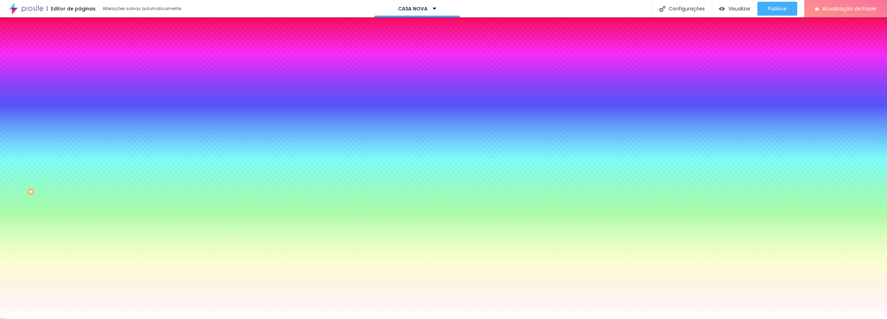
click at [80, 72] on font "Nenhum" at bounding box center [89, 69] width 18 height 6
click at [80, 83] on font "Paralaxe" at bounding box center [89, 80] width 18 height 6
click at [80, 47] on li "Avançado" at bounding box center [120, 50] width 80 height 7
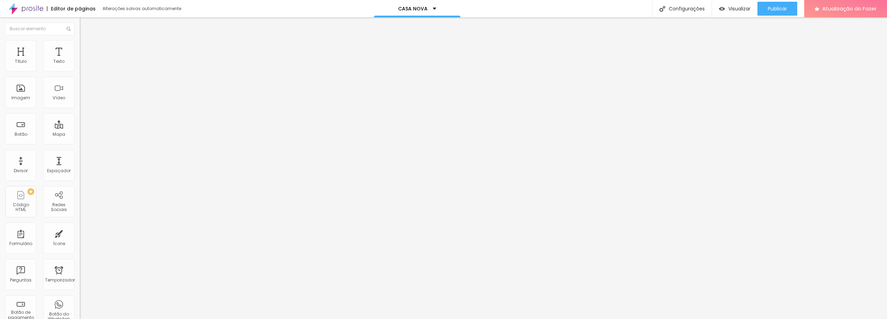
type input "245"
type input "250"
type input "260"
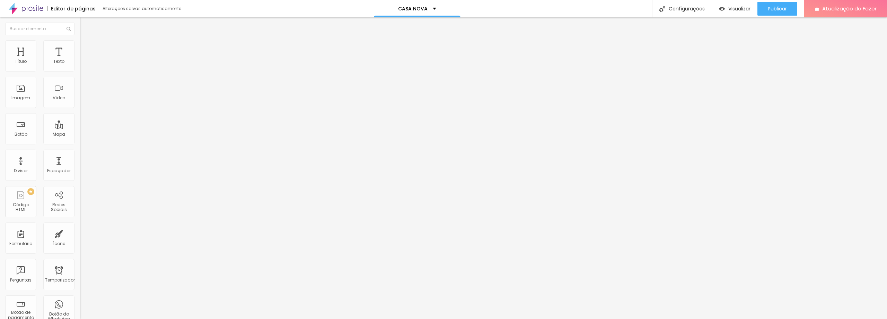
type input "260"
type input "266"
type input "281"
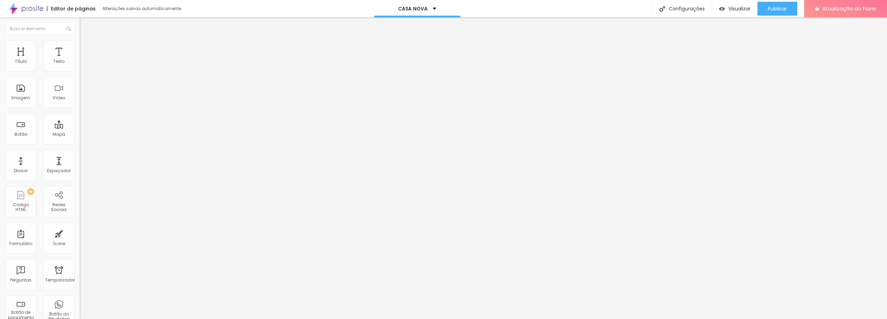
type input "292"
type input "303"
type input "313"
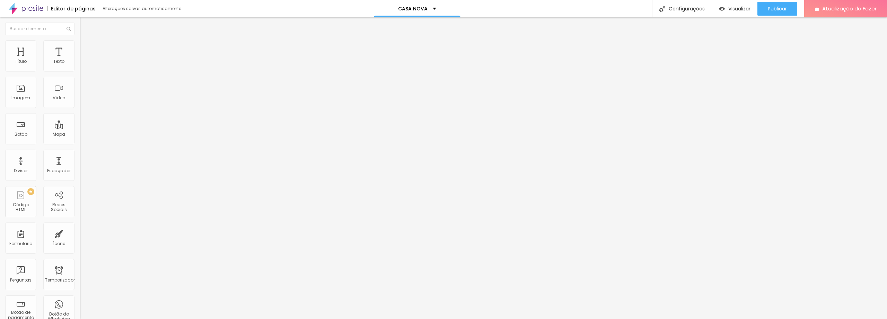
type input "313"
type input "324"
type input "334"
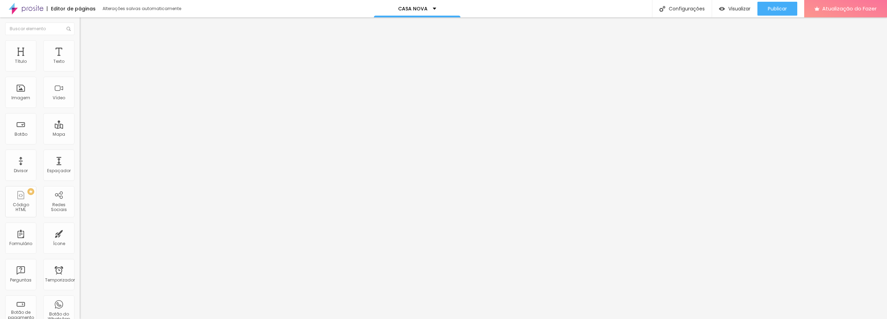
type input "339"
type input "350"
type input "360"
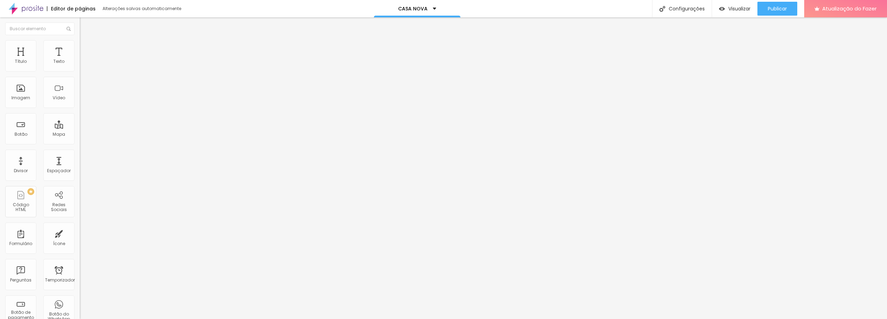
type input "360"
type input "366"
type input "371"
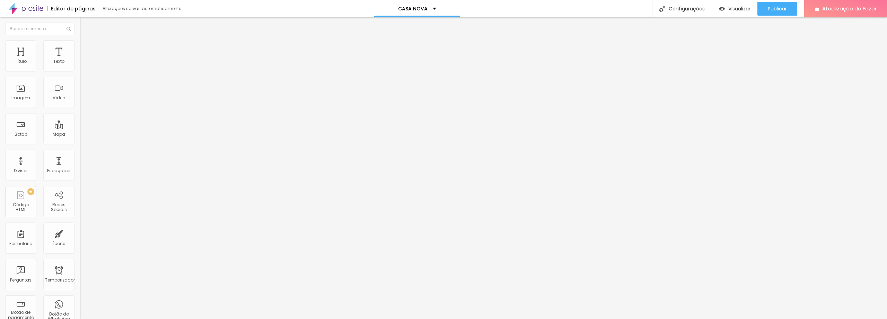
type input "376"
type input "371"
type input "366"
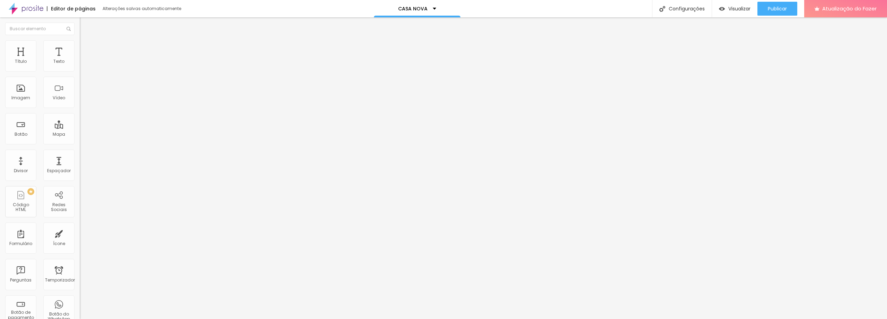
type input "366"
type input "360"
type input "355"
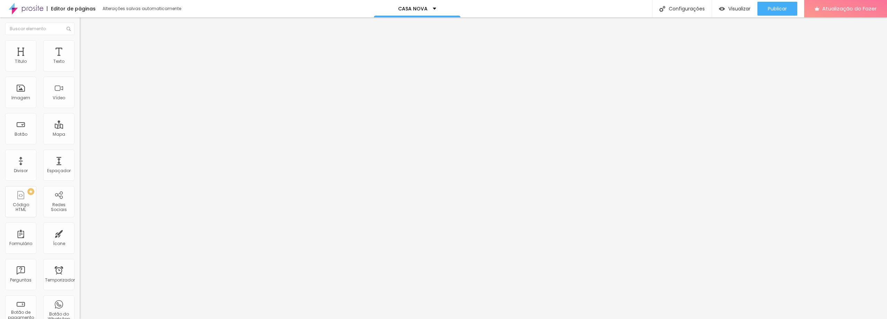
type input "350"
type input "345"
type input "339"
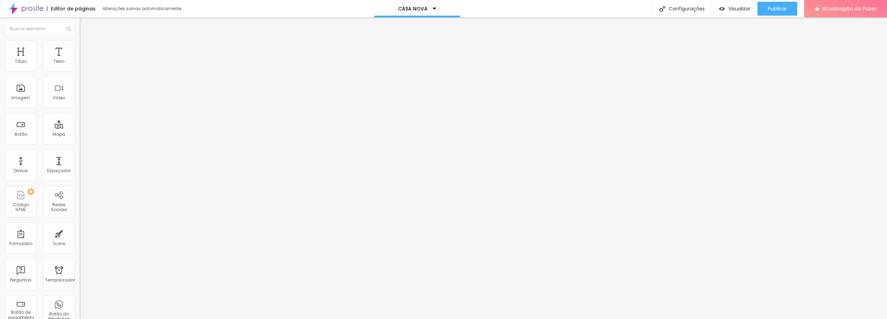
type input "339"
type input "334"
type input "329"
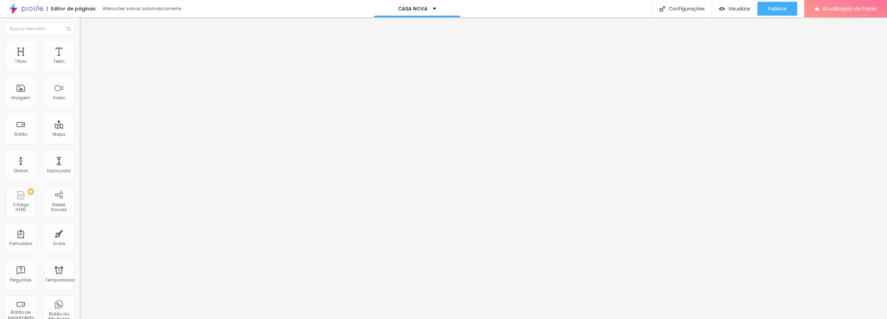
type input "324"
type input "318"
type input "313"
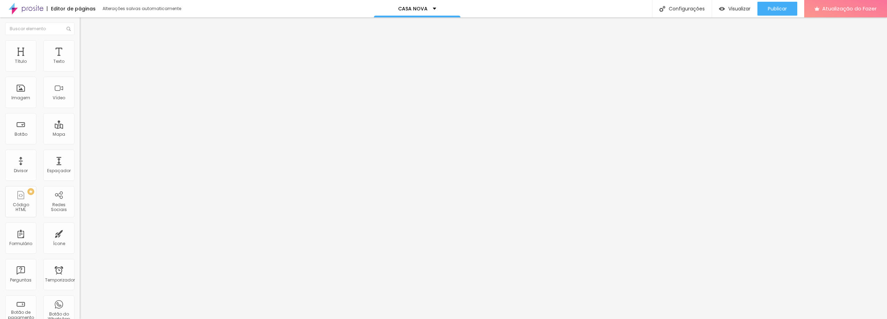
type input "313"
type input "302"
type input "297"
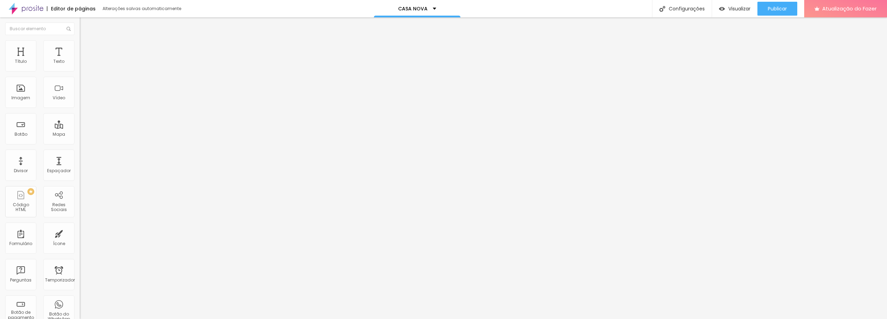
type input "287"
type input "281"
type input "276"
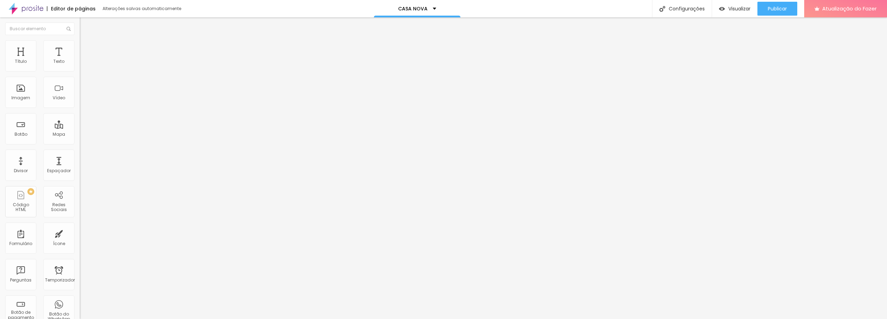
type input "276"
type input "266"
type input "260"
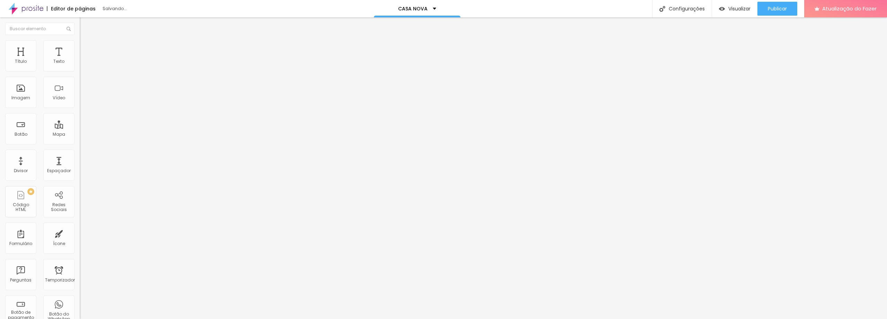
type input "255"
type input "250"
type input "239"
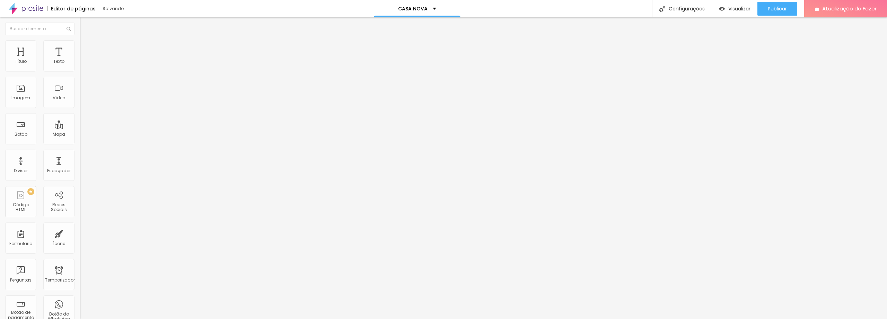
type input "239"
type input "234"
type input "229"
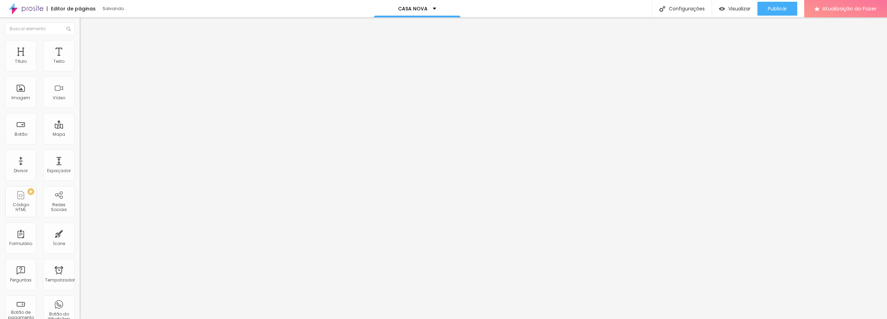
type input "218"
type input "213"
type input "208"
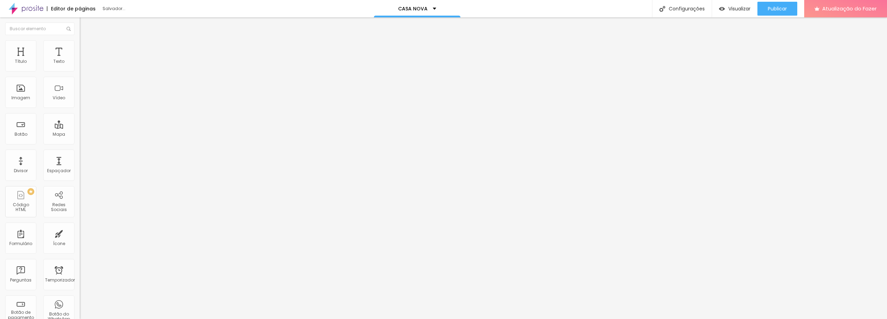
type input "208"
type input "202"
type input "197"
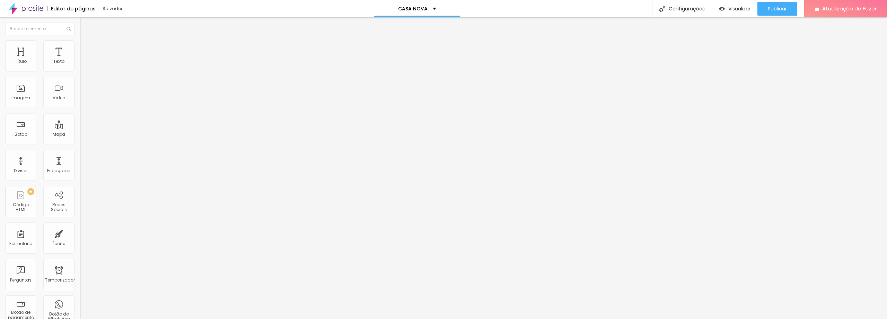
type input "192"
type input "187"
type input "181"
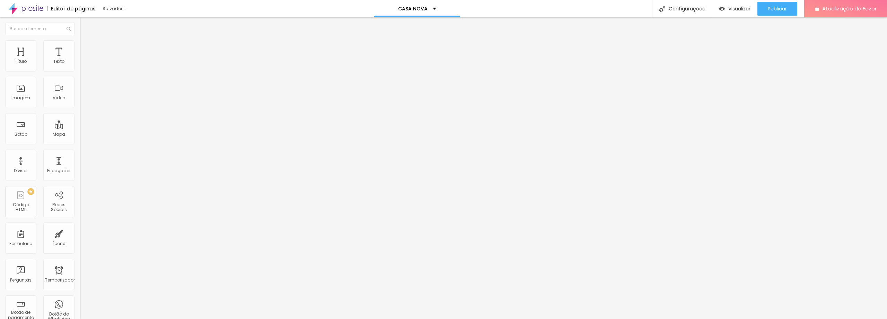
type input "181"
type input "176"
type input "181"
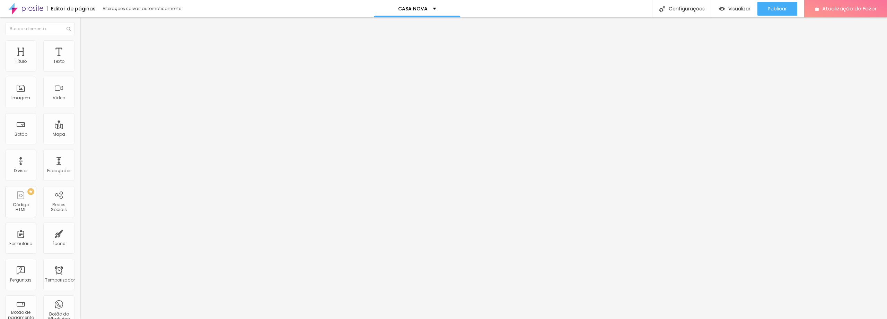
type input "187"
type input "192"
type input "202"
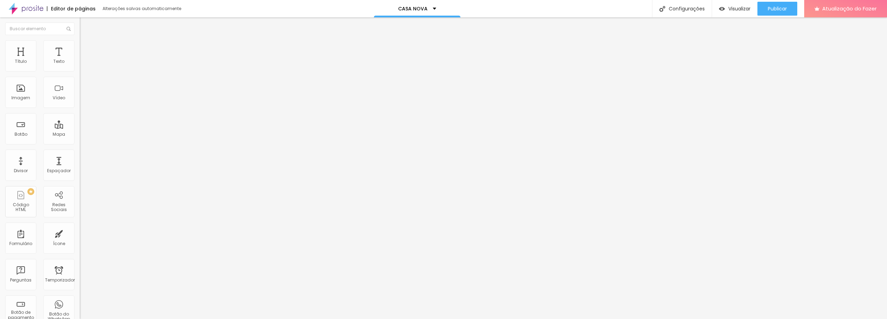
type input "202"
type input "218"
type input "234"
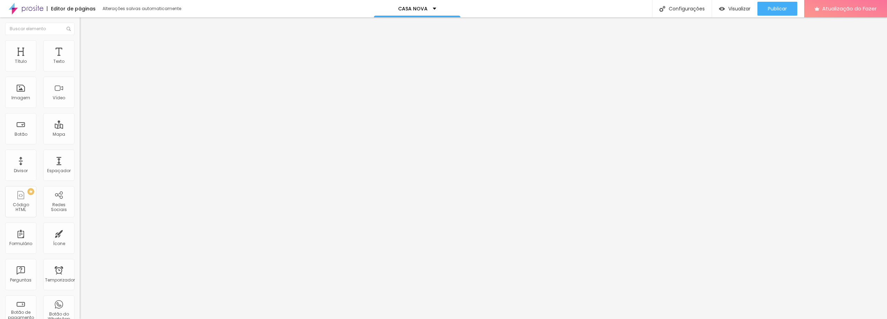
type input "245"
type input "255"
type input "276"
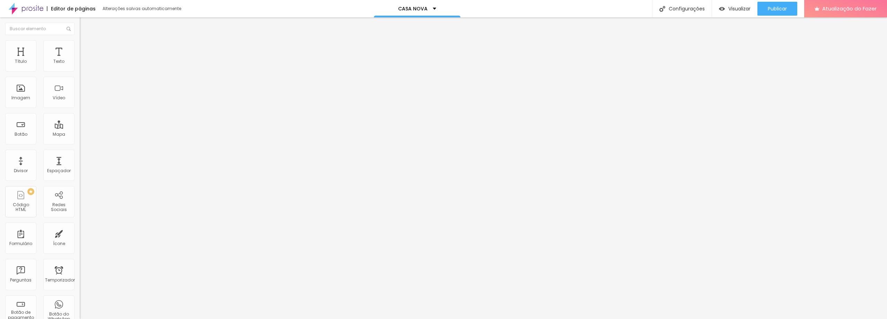
type input "276"
type input "287"
type input "297"
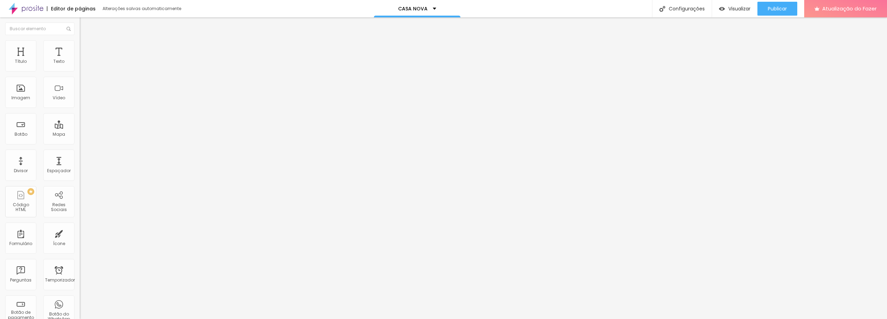
type input "313"
type input "334"
type input "345"
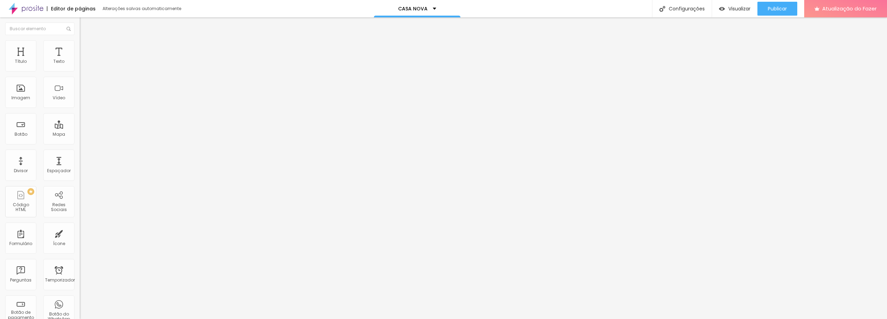
type input "345"
type input "366"
type input "376"
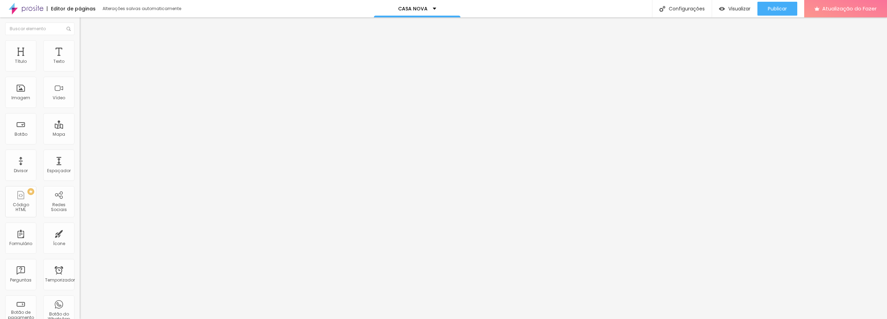
type input "387"
type input "403"
type input "408"
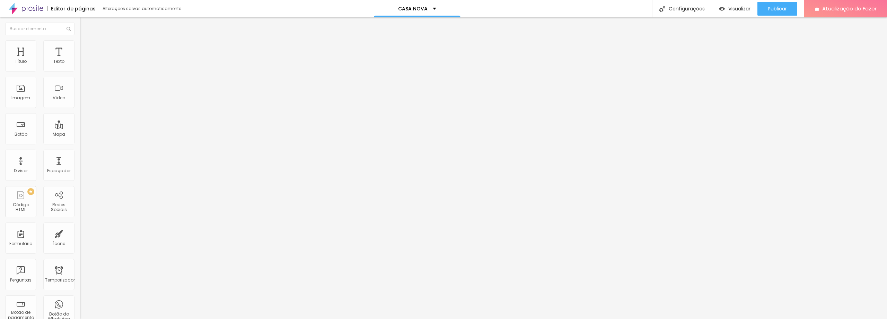
type input "408"
type input "418"
type input "424"
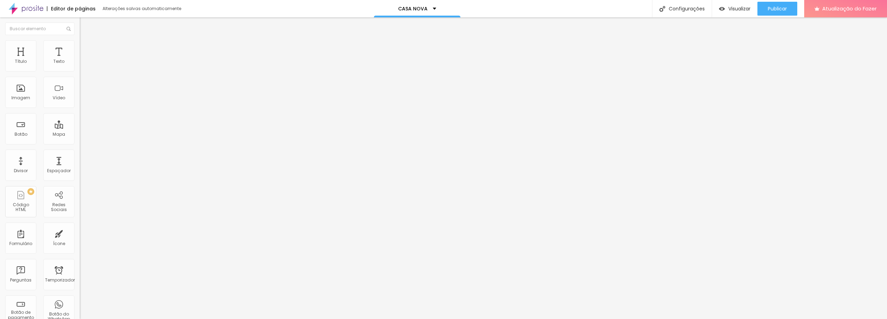
type input "429"
type input "434"
type input "429"
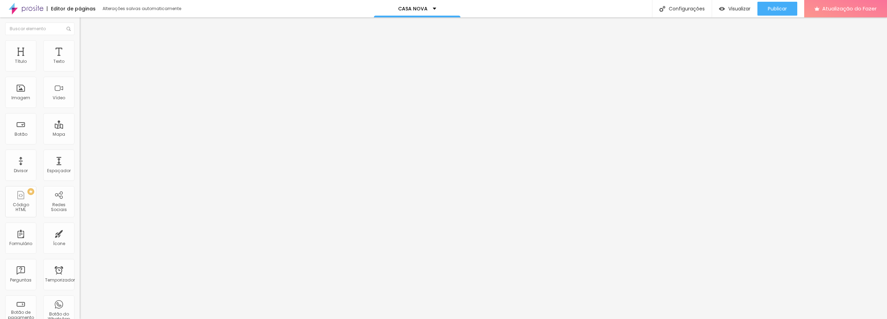
type input "429"
type input "424"
type input "418"
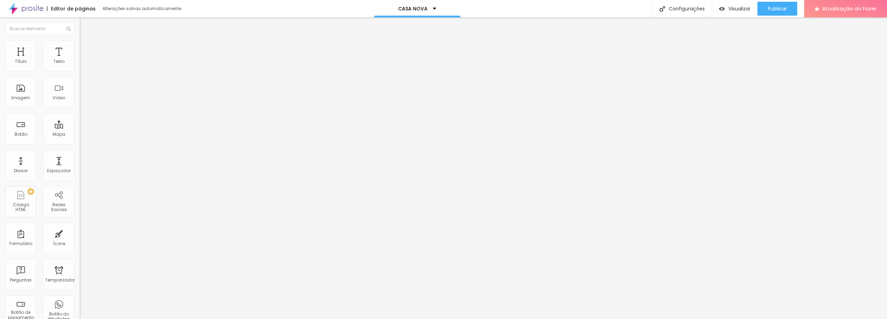
type input "408"
type input "392"
type input "382"
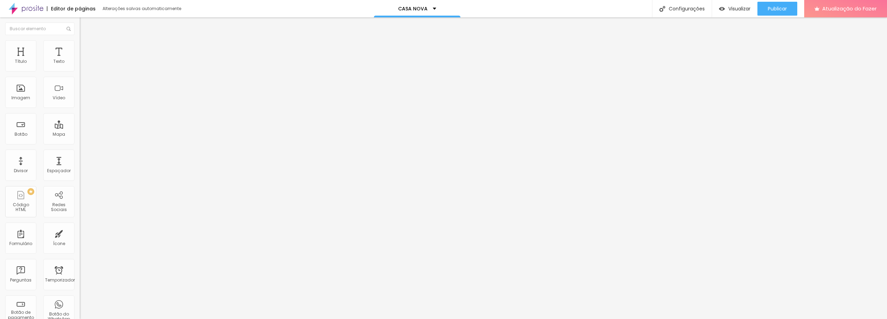
type input "382"
type input "366"
type input "360"
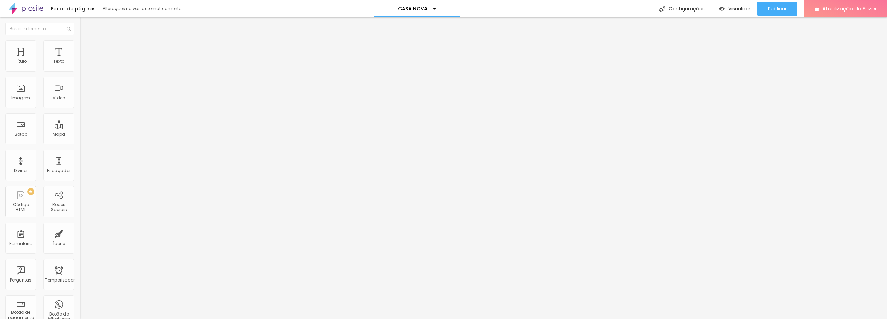
type input "350"
type input "345"
type input "339"
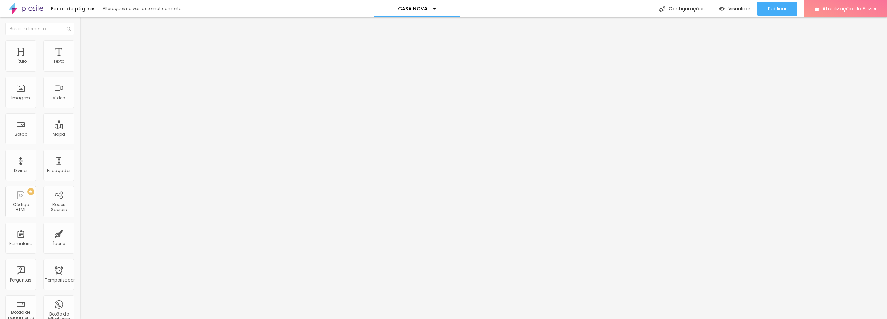
type input "339"
type input "329"
type input "324"
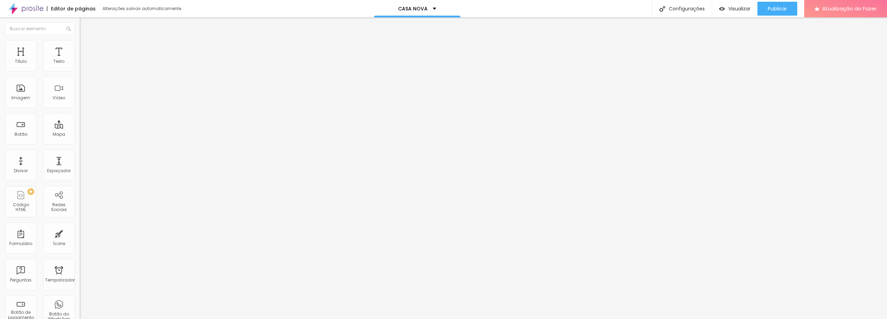
type input "318"
type input "308"
type input "302"
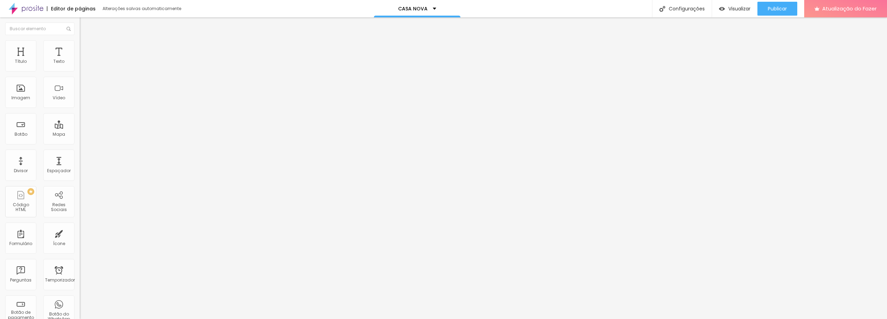
type input "302"
type input "297"
type input "292"
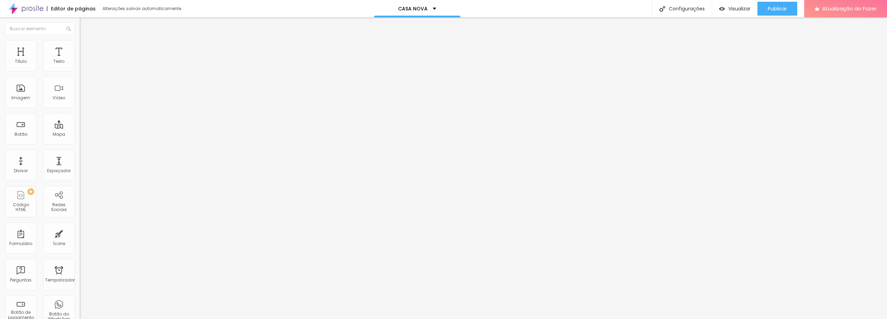
type input "287"
type input "281"
type input "276"
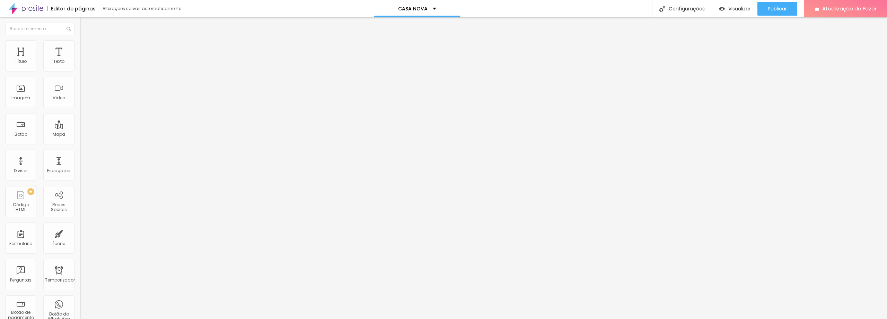
type input "276"
type input "266"
type input "260"
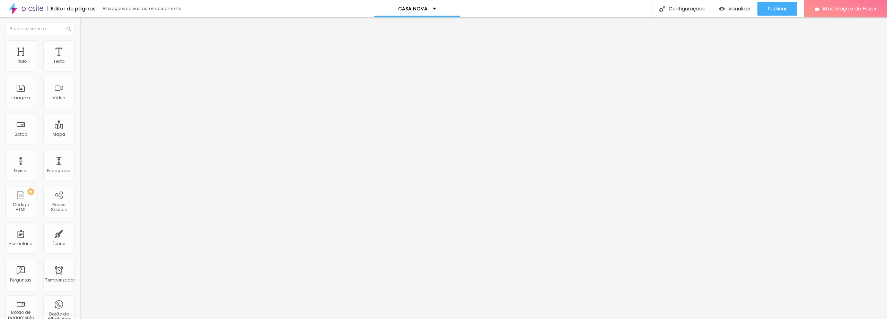
type input "255"
type input "250"
type input "245"
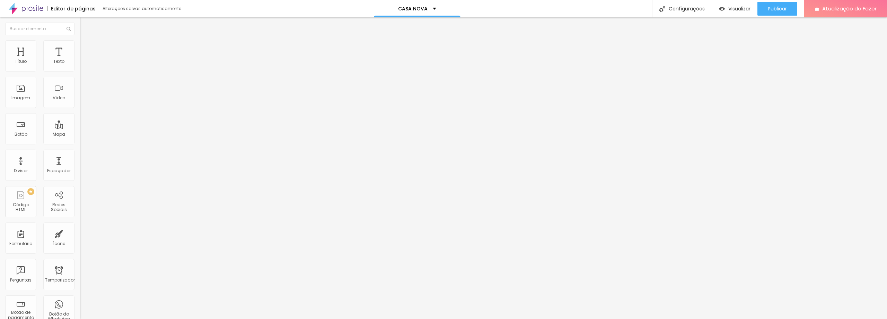
type input "245"
type input "239"
type input "234"
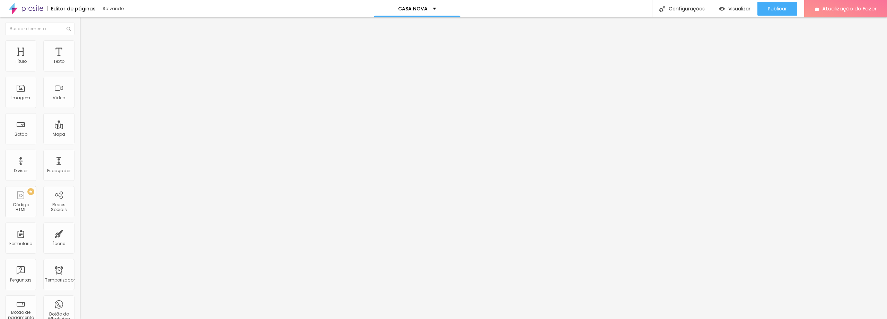
drag, startPoint x: 32, startPoint y: 81, endPoint x: 28, endPoint y: 84, distance: 4.2
click at [80, 233] on input "range" at bounding box center [102, 236] width 45 height 6
drag, startPoint x: 23, startPoint y: 68, endPoint x: 56, endPoint y: 66, distance: 33.0
click at [80, 134] on input "range" at bounding box center [102, 137] width 45 height 6
drag, startPoint x: 49, startPoint y: 67, endPoint x: 38, endPoint y: 70, distance: 11.2
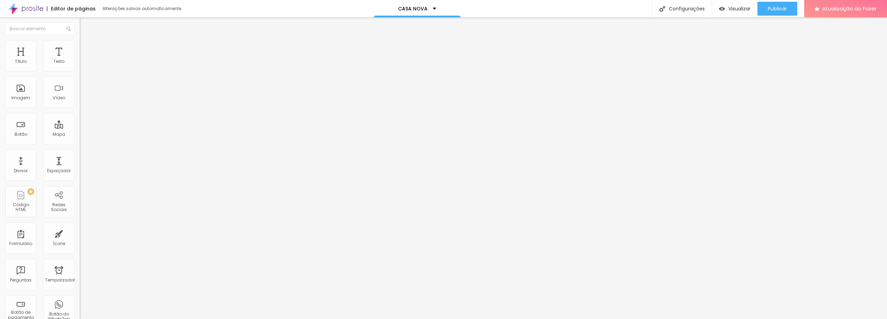
click at [80, 134] on div at bounding box center [120, 137] width 80 height 6
click at [86, 41] on font "Conteúdo" at bounding box center [96, 38] width 21 height 6
click at [80, 59] on font "Modo" at bounding box center [86, 56] width 12 height 6
click at [80, 74] on font "Completo" at bounding box center [90, 71] width 21 height 6
click at [733, 9] on font "Visualizar" at bounding box center [740, 8] width 22 height 7
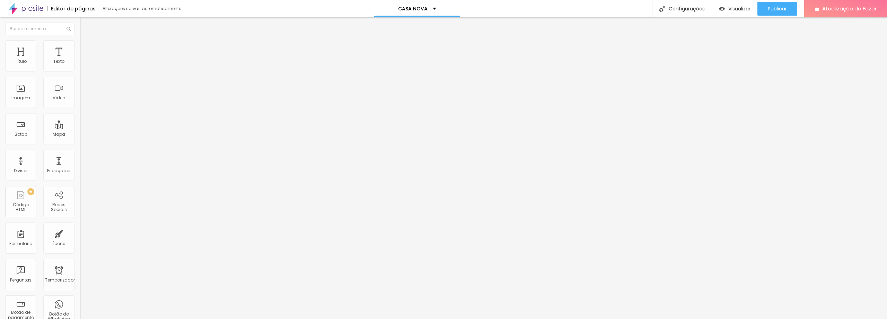
click at [80, 47] on img at bounding box center [83, 50] width 6 height 6
drag, startPoint x: 29, startPoint y: 82, endPoint x: 32, endPoint y: 75, distance: 7.8
click at [80, 233] on input "range" at bounding box center [102, 236] width 45 height 6
drag, startPoint x: 58, startPoint y: 68, endPoint x: 0, endPoint y: 70, distance: 57.9
click at [80, 134] on input "range" at bounding box center [102, 137] width 45 height 6
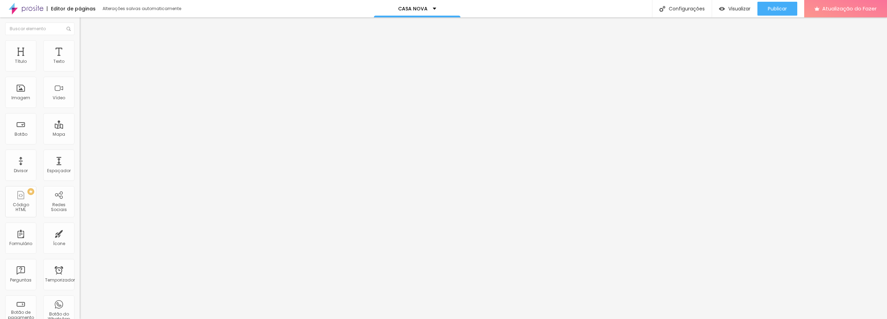
click at [96, 25] on font "Editar nulo" at bounding box center [108, 25] width 25 height 7
click at [80, 47] on li "Avançado" at bounding box center [120, 50] width 80 height 7
click at [86, 48] on font "Estilo" at bounding box center [91, 45] width 11 height 6
drag, startPoint x: 18, startPoint y: 88, endPoint x: 15, endPoint y: 86, distance: 3.7
click at [80, 152] on input "range" at bounding box center [102, 155] width 45 height 6
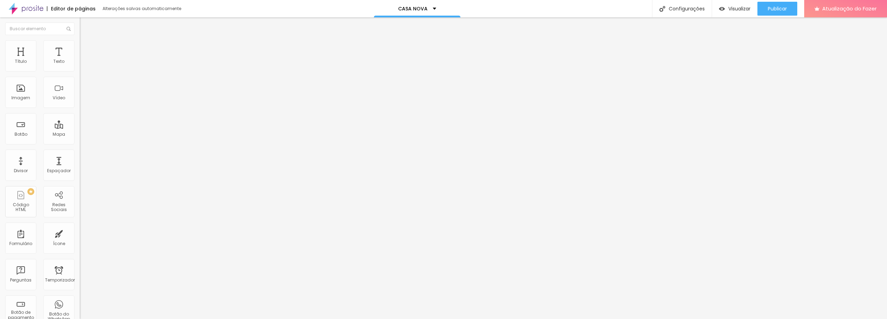
drag, startPoint x: 39, startPoint y: 73, endPoint x: 0, endPoint y: 95, distance: 44.7
click at [80, 71] on input "range" at bounding box center [102, 69] width 45 height 6
click at [80, 40] on li "Conteúdo" at bounding box center [120, 36] width 80 height 7
click at [80, 108] on font "Original" at bounding box center [88, 106] width 17 height 6
click at [80, 121] on span "Quadrado" at bounding box center [91, 118] width 23 height 6
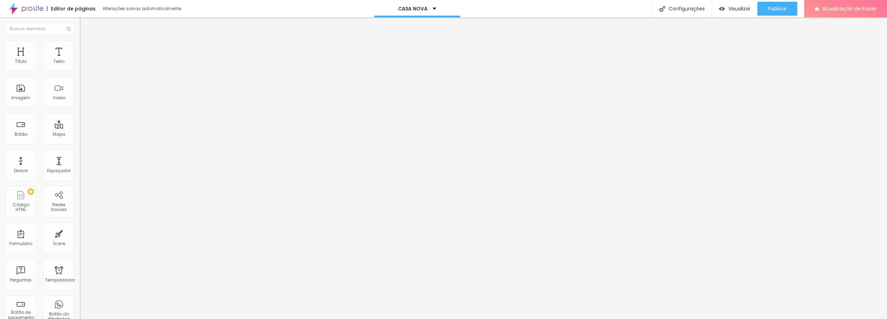
click at [80, 128] on span "Original" at bounding box center [88, 125] width 17 height 6
click at [80, 155] on div at bounding box center [120, 153] width 80 height 4
click at [80, 151] on div at bounding box center [120, 151] width 80 height 0
click at [96, 26] on font "Editar nulo" at bounding box center [108, 25] width 25 height 7
click at [24, 130] on div "Botão" at bounding box center [20, 128] width 31 height 31
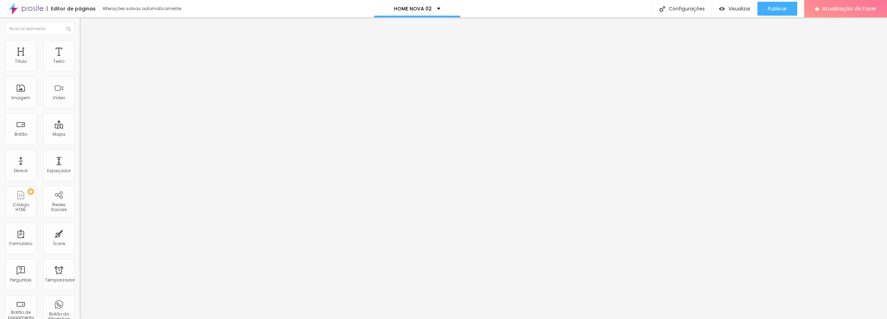
click at [80, 41] on img at bounding box center [83, 43] width 6 height 6
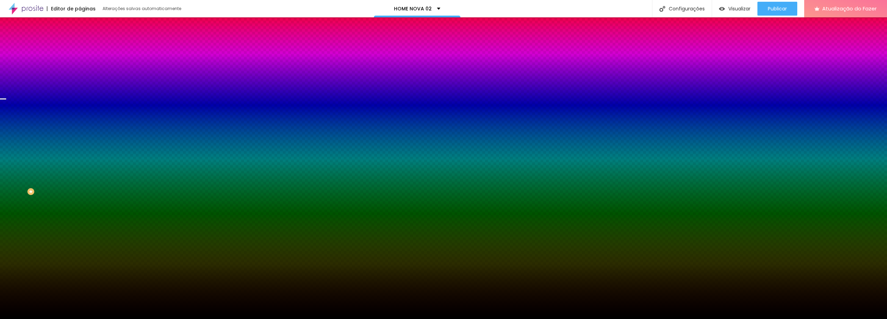
click at [84, 64] on font "Trocar imagem" at bounding box center [101, 61] width 34 height 6
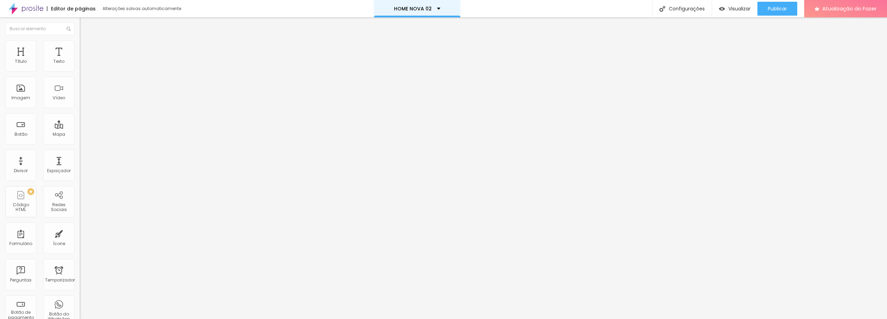
click at [439, 9] on div "HOME NOVA 02" at bounding box center [417, 8] width 87 height 17
click at [435, 5] on div "HOME NOVA 02" at bounding box center [417, 2] width 36 height 5
click at [140, 8] on font "Alterações salvas automaticamente" at bounding box center [142, 9] width 79 height 6
type input "126"
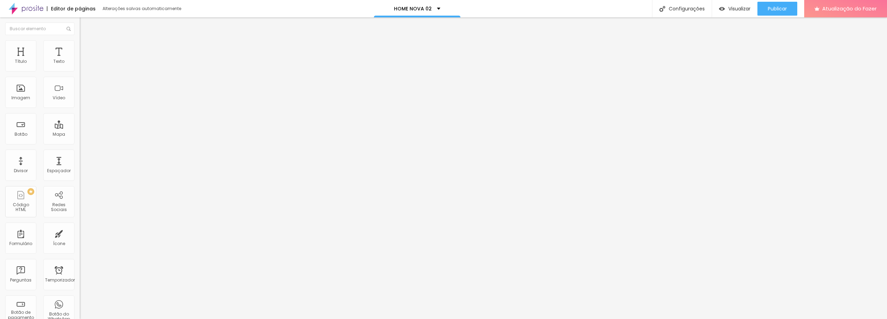
type input "126"
type input "10"
type input "79"
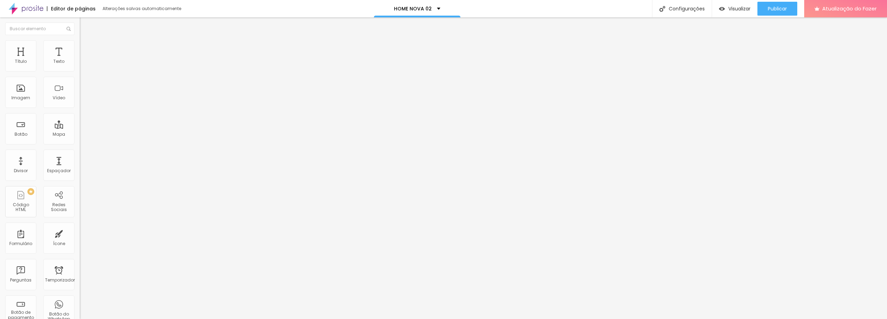
type input "420"
type input "425"
type input "430"
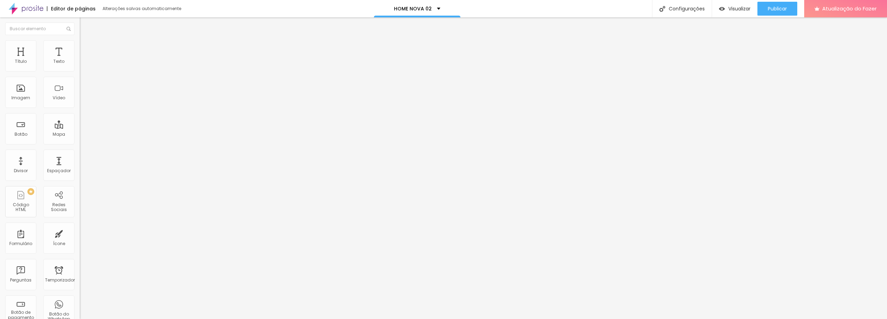
type input "430"
type input "436"
type input "441"
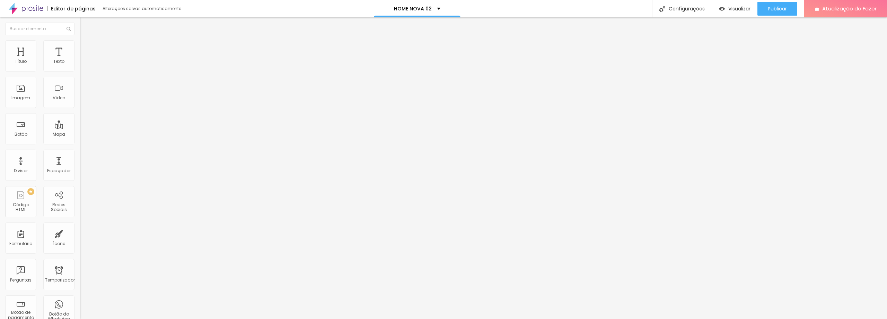
type input "451"
type input "472"
type input "492"
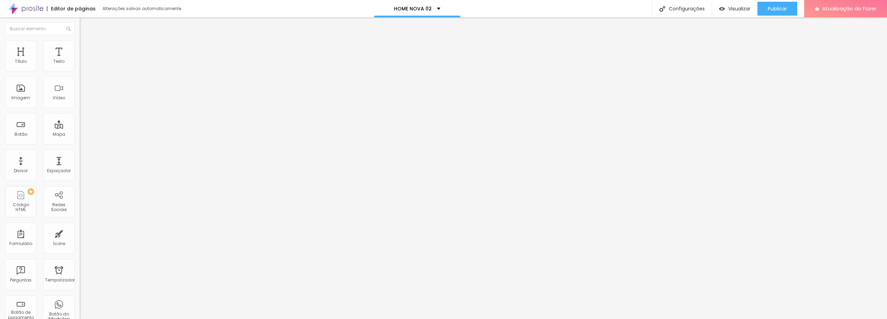
type input "492"
type input "500"
type input "492"
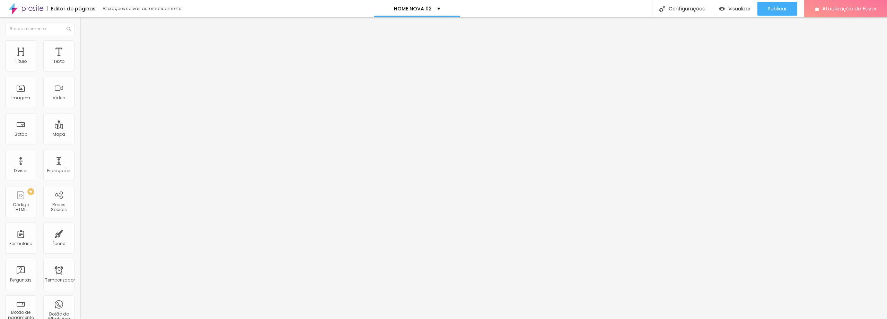
type input "482"
type input "472"
type input "461"
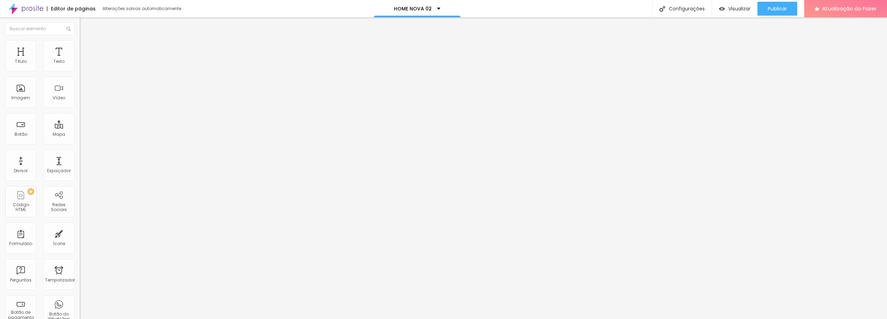
type input "461"
type input "456"
type input "446"
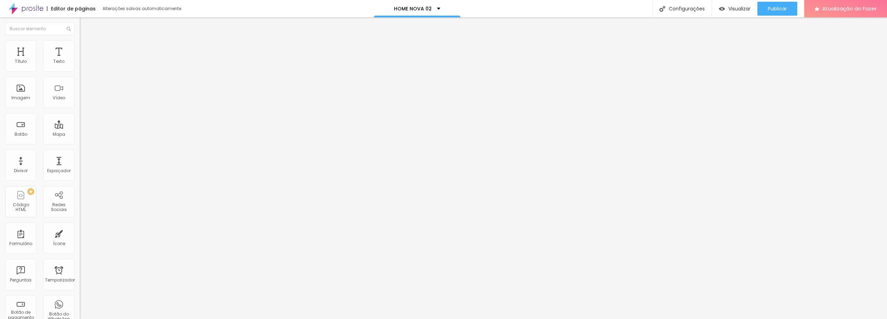
type input "441"
type input "436"
type input "430"
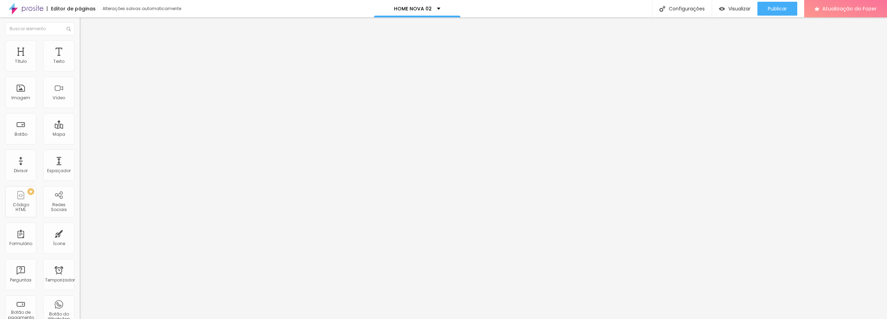
type input "430"
type input "425"
type input "415"
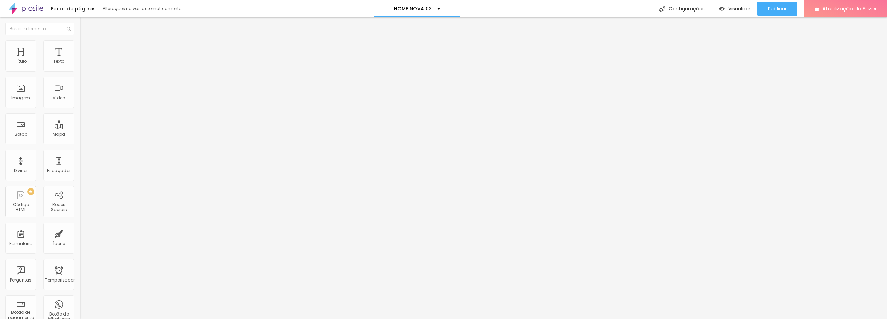
type input "405"
type input "399"
type input "405"
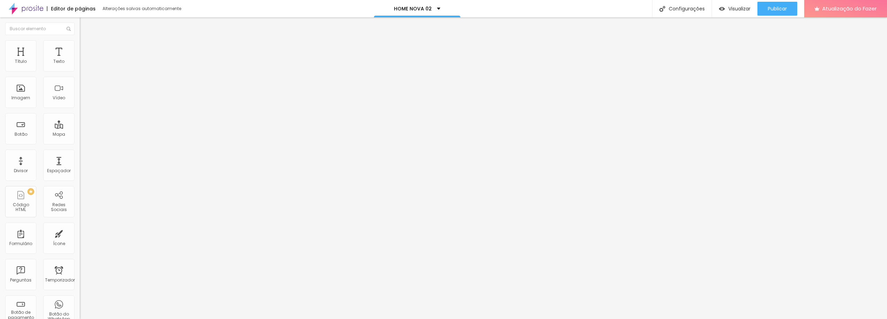
type input "405"
type input "410"
drag, startPoint x: 24, startPoint y: 68, endPoint x: 42, endPoint y: 65, distance: 18.6
type input "410"
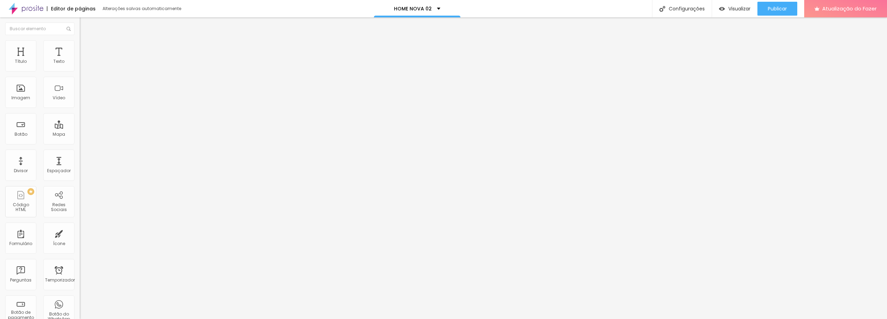
click at [80, 128] on input "range" at bounding box center [102, 131] width 45 height 6
click at [80, 44] on img at bounding box center [83, 43] width 6 height 6
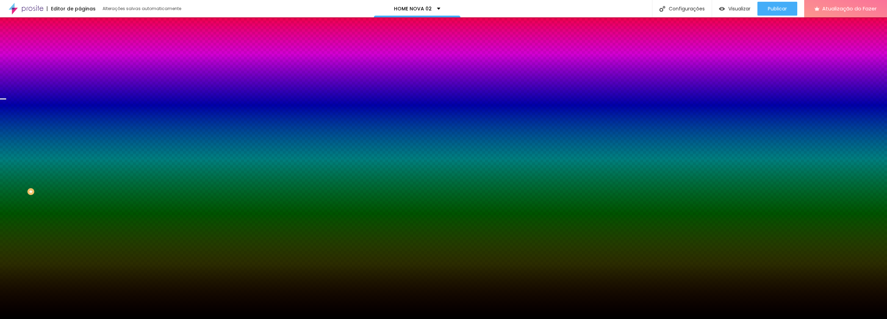
click at [80, 72] on font "Nenhum" at bounding box center [89, 69] width 18 height 6
click at [80, 83] on font "Paralaxe" at bounding box center [89, 80] width 18 height 6
click at [80, 47] on li "Avançado" at bounding box center [120, 50] width 80 height 7
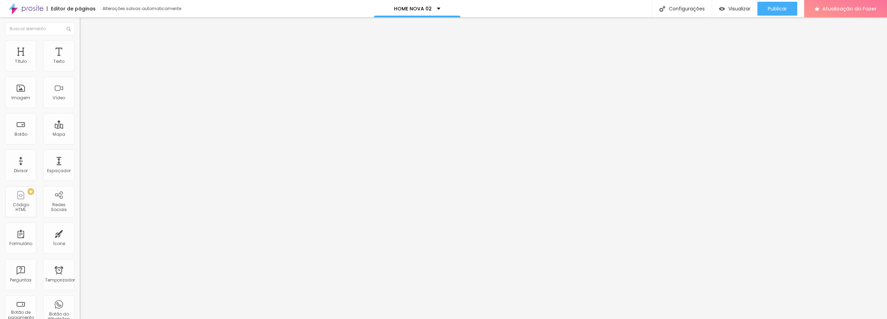
type input "234"
type input "239"
type input "292"
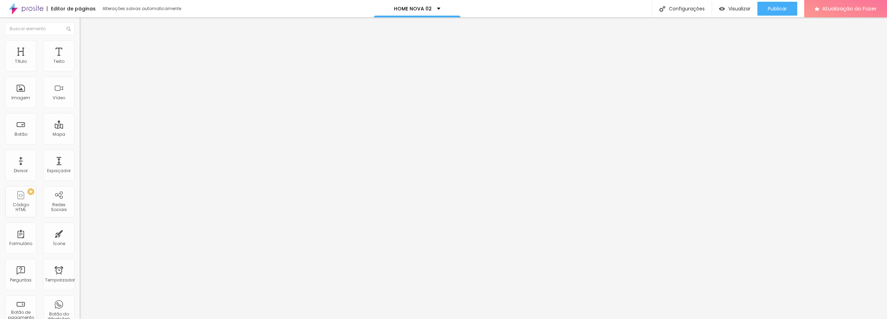
type input "292"
type input "297"
drag, startPoint x: 31, startPoint y: 80, endPoint x: 35, endPoint y: 79, distance: 4.3
click at [80, 233] on input "range" at bounding box center [102, 236] width 45 height 6
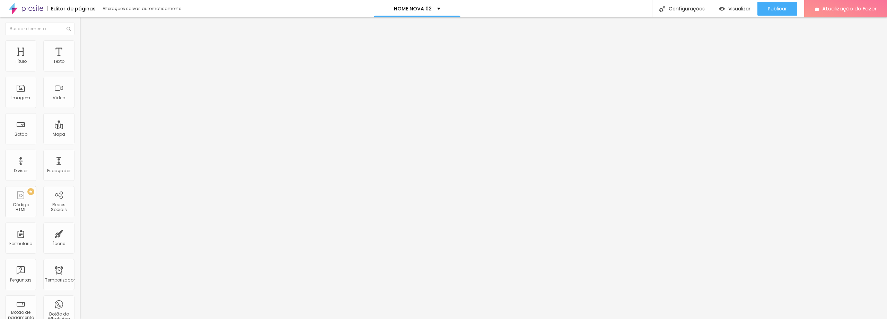
type input "302"
type input "229"
type input "86"
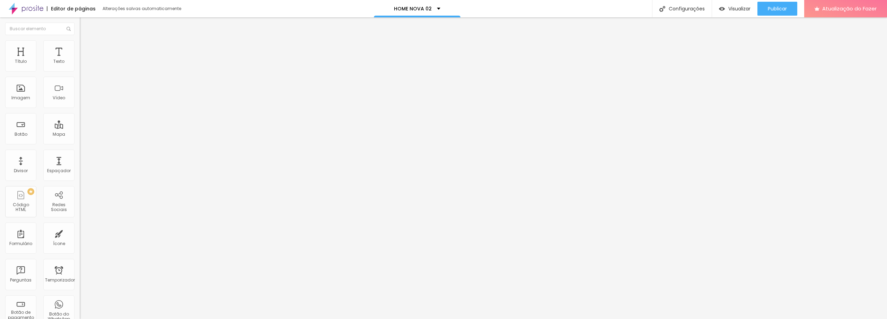
type input "86"
type input "23"
type input "0"
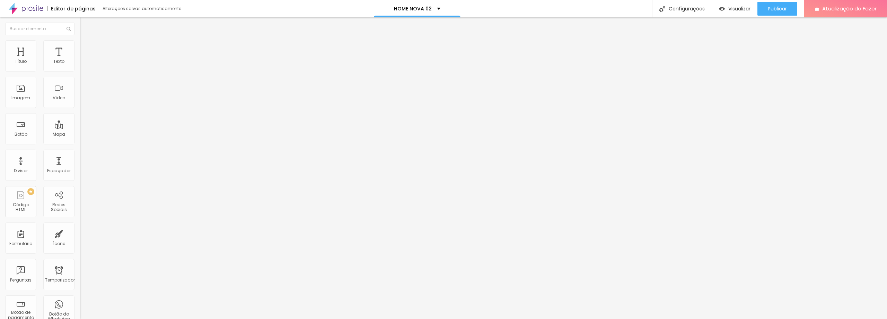
drag, startPoint x: 36, startPoint y: 82, endPoint x: 0, endPoint y: 83, distance: 36.1
type input "0"
click at [80, 233] on input "range" at bounding box center [102, 236] width 45 height 6
type input "5"
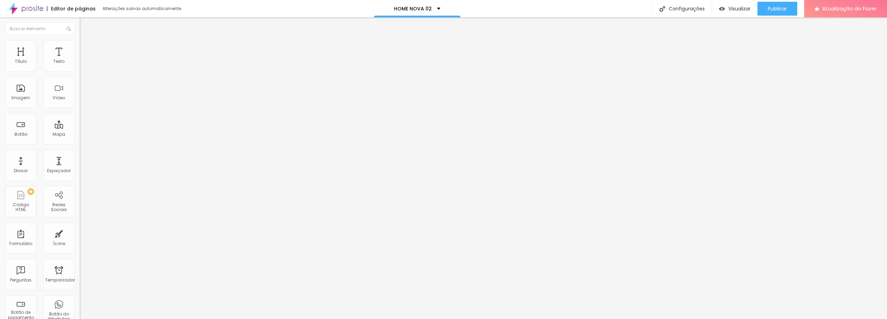
type input "10"
type input "15"
type input "20"
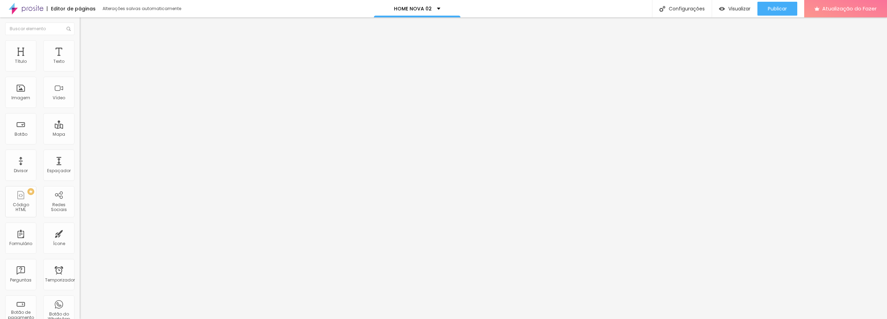
type input "20"
type input "25"
type input "30"
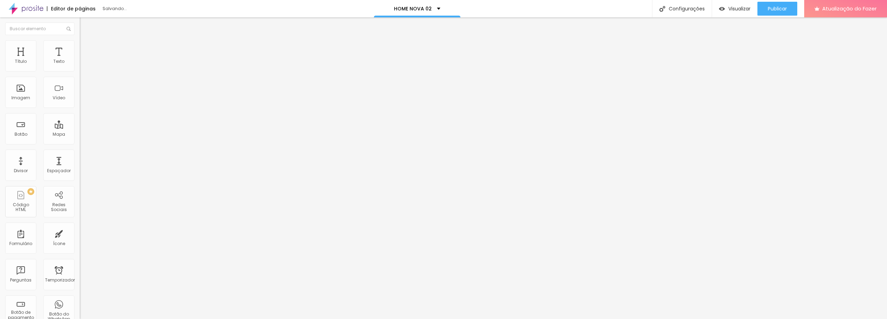
type input "25"
type input "15"
type input "10"
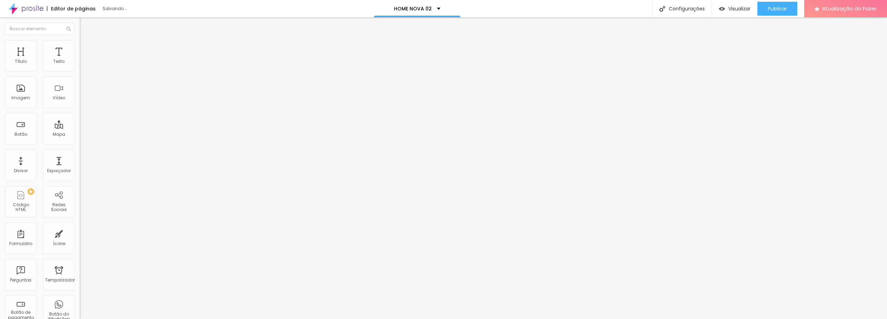
type input "10"
type input "0"
drag, startPoint x: 24, startPoint y: 68, endPoint x: 0, endPoint y: 69, distance: 24.3
click at [80, 134] on input "range" at bounding box center [102, 137] width 45 height 6
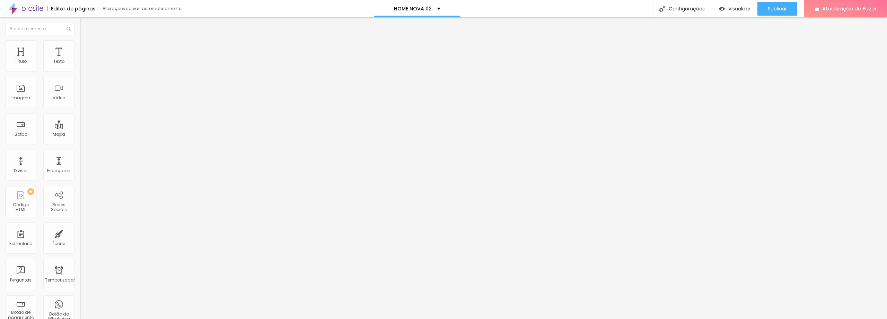
click at [80, 40] on img at bounding box center [83, 43] width 6 height 6
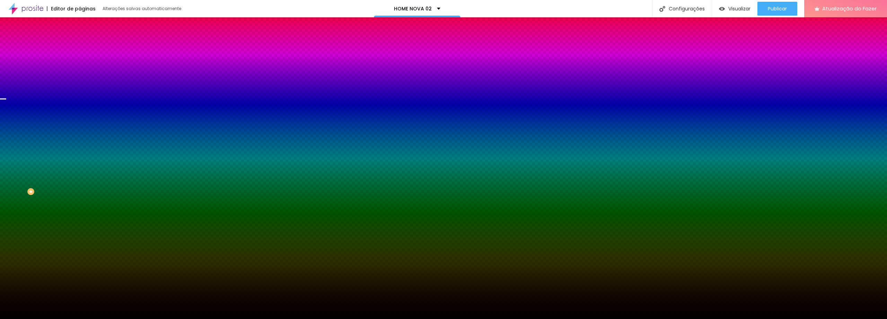
click at [80, 40] on img at bounding box center [83, 36] width 6 height 6
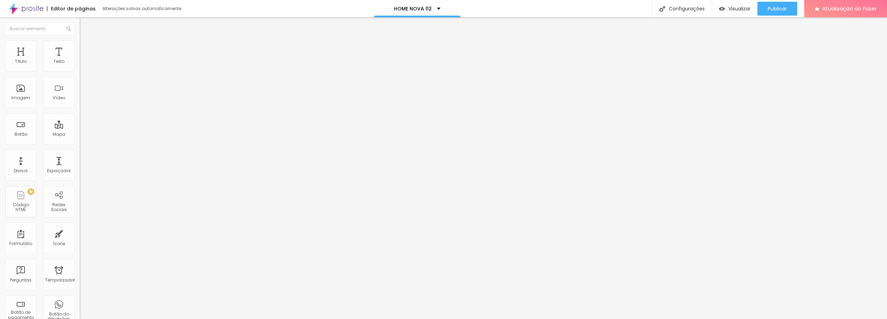
click at [80, 63] on span "Encaixotado" at bounding box center [93, 60] width 27 height 6
click at [80, 74] on font "Completo" at bounding box center [90, 71] width 21 height 6
click at [80, 67] on font "Encaixotado" at bounding box center [93, 64] width 27 height 6
click at [80, 41] on img at bounding box center [83, 43] width 6 height 6
click at [84, 60] on font "Trocar imagem" at bounding box center [101, 57] width 34 height 6
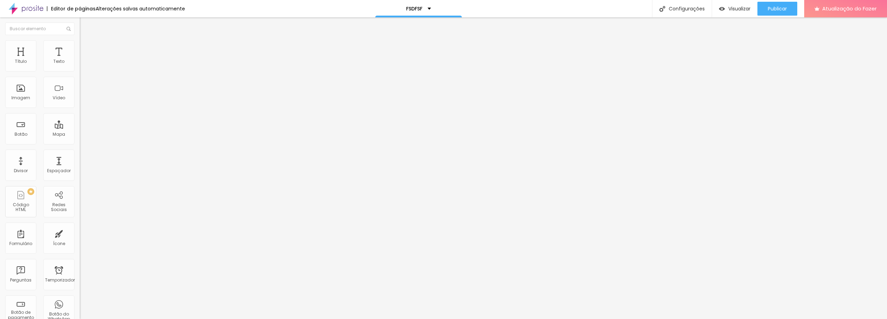
click at [729, 8] on font "Visualizar" at bounding box center [740, 8] width 22 height 7
click at [80, 45] on li "Estilo" at bounding box center [120, 43] width 80 height 7
type input "10"
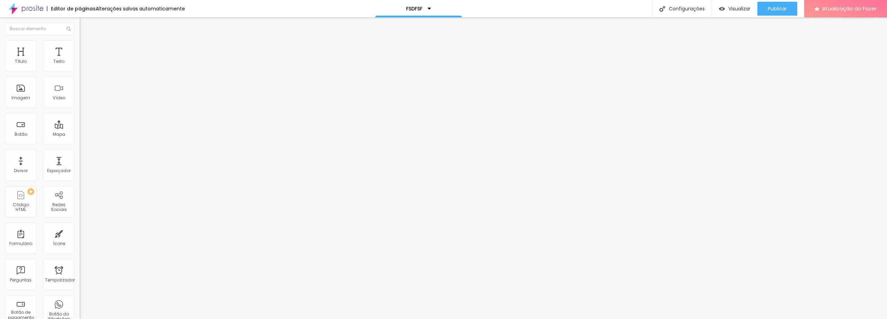
drag, startPoint x: 12, startPoint y: 76, endPoint x: 0, endPoint y: 75, distance: 12.1
type input "10"
click at [80, 71] on input "range" at bounding box center [102, 69] width 45 height 6
type input "3"
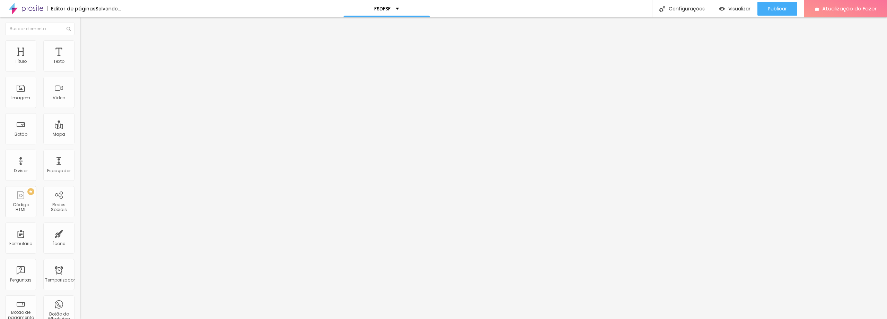
type input "7"
type input "15"
type input "30"
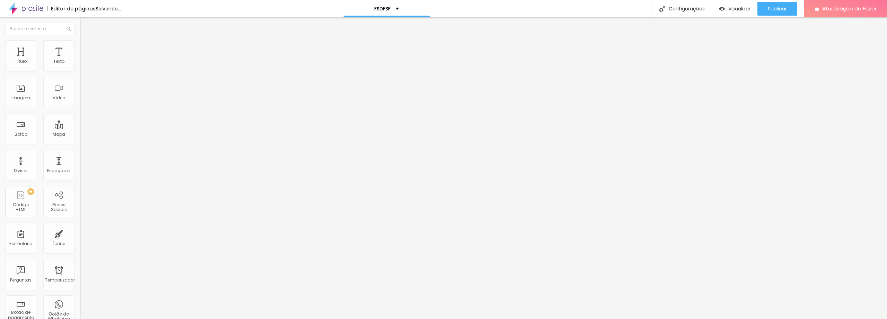
type input "30"
type input "41"
type input "58"
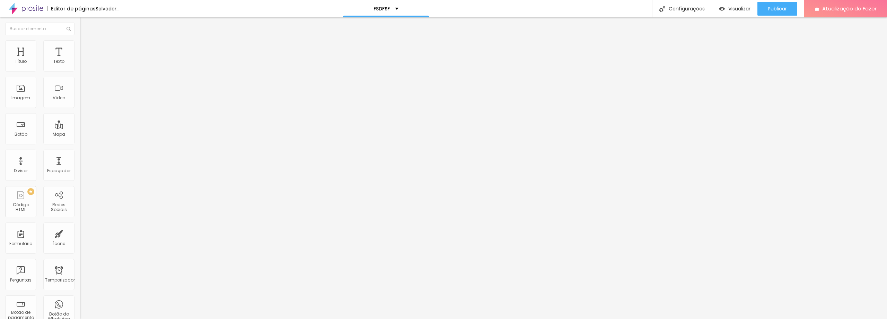
type input "64"
type input "72"
type input "77"
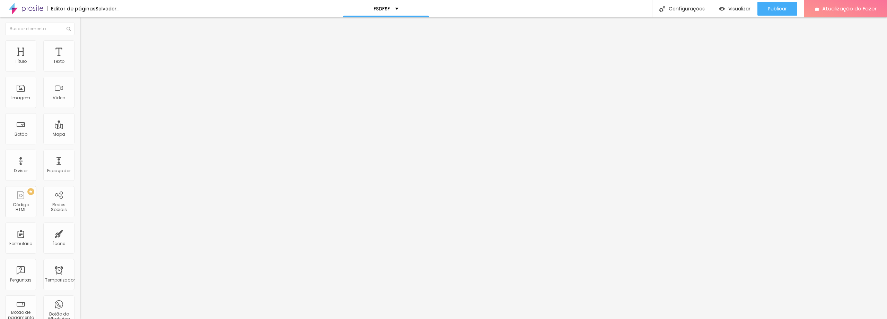
type input "77"
type input "86"
type input "91"
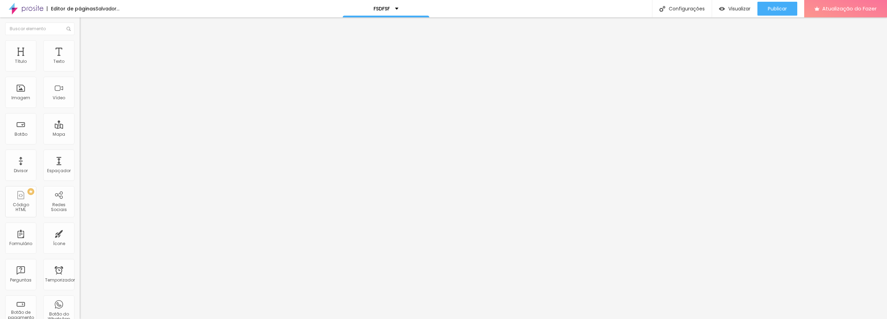
type input "94"
type input "95"
type input "100"
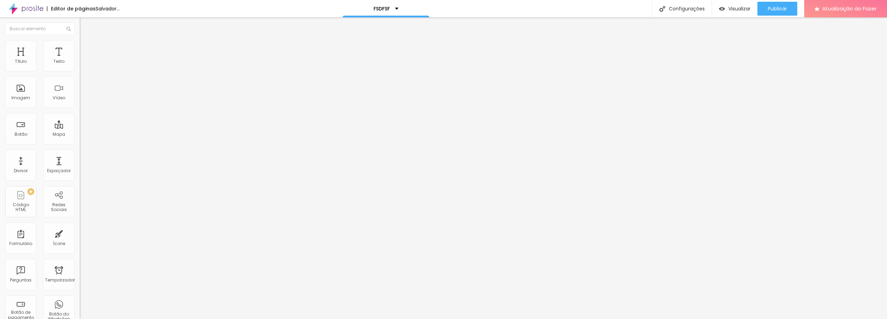
type input "100"
type input "105"
type input "109"
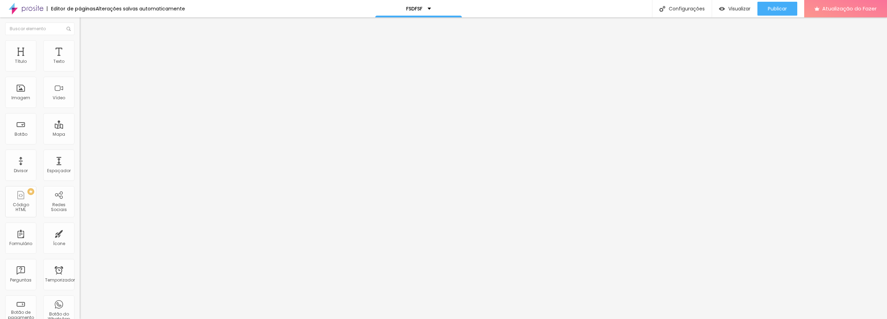
type input "112"
type input "115"
type input "120"
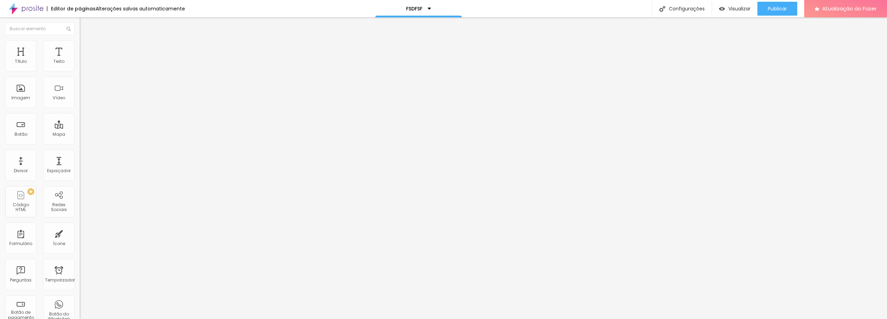
type input "120"
type input "127"
type input "133"
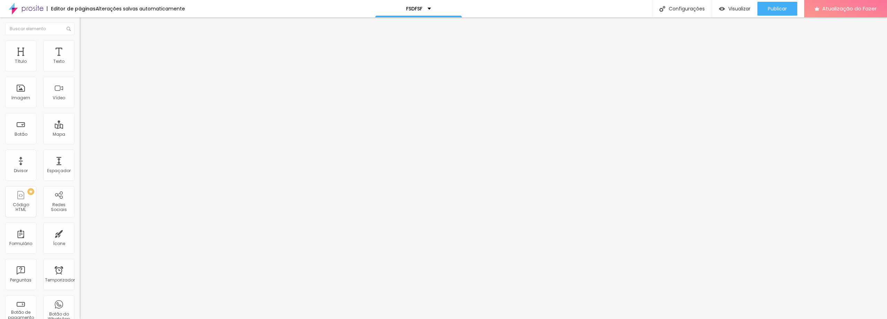
type input "138"
type input "143"
type input "146"
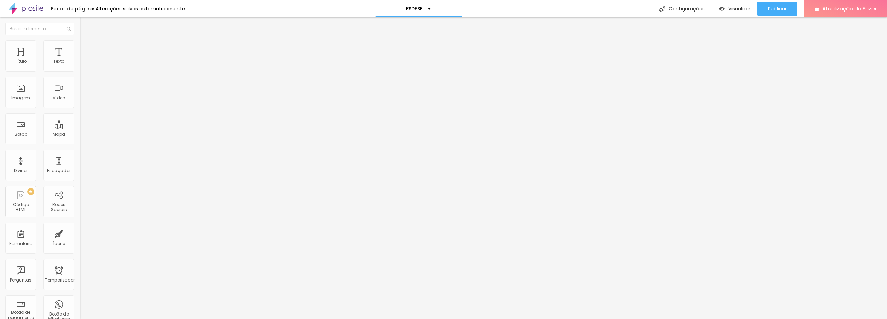
type input "146"
type input "150"
type input "153"
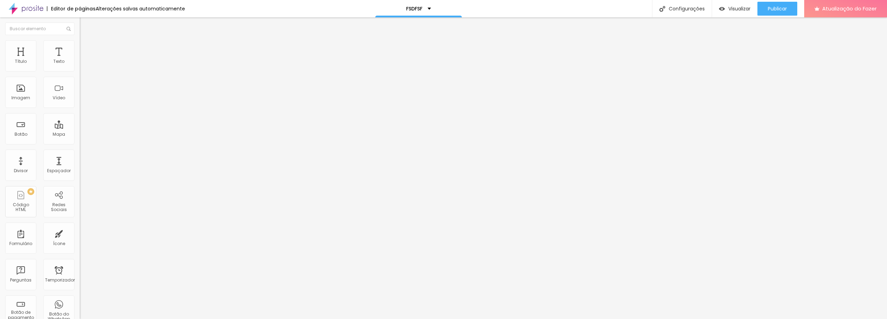
type input "155"
type input "156"
type input "160"
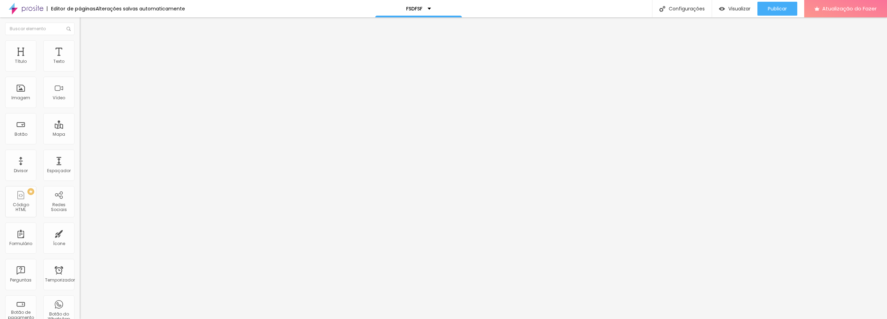
type input "160"
type input "161"
type input "163"
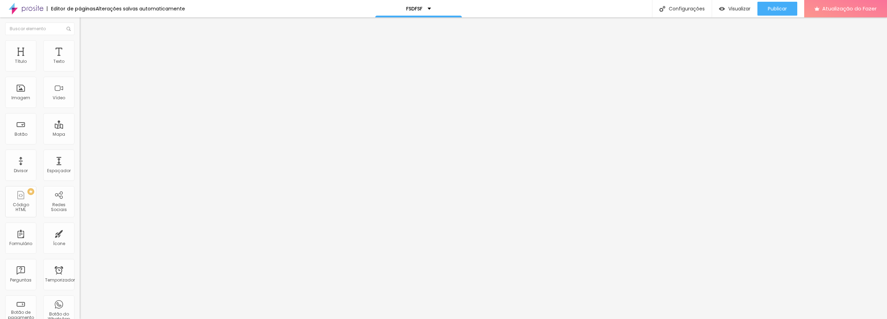
type input "166"
type input "163"
type input "153"
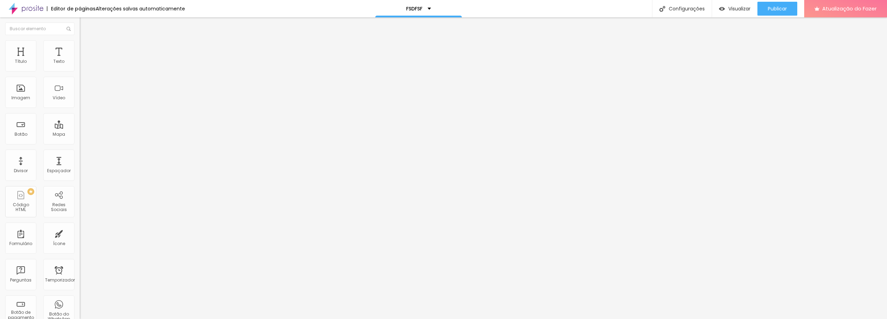
type input "153"
type input "138"
type input "94"
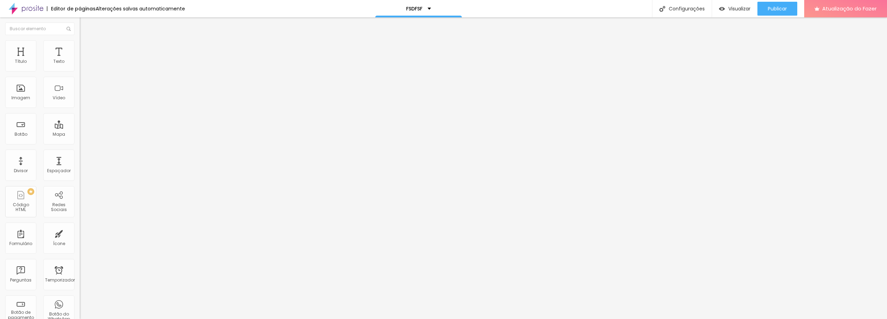
type input "61"
type input "44"
type input "20"
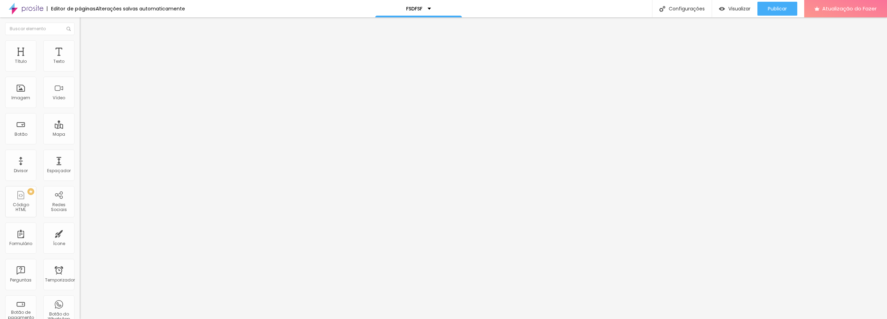
type input "20"
type input "0"
drag, startPoint x: 23, startPoint y: 88, endPoint x: 15, endPoint y: 76, distance: 14.1
click at [80, 152] on input "range" at bounding box center [102, 155] width 45 height 6
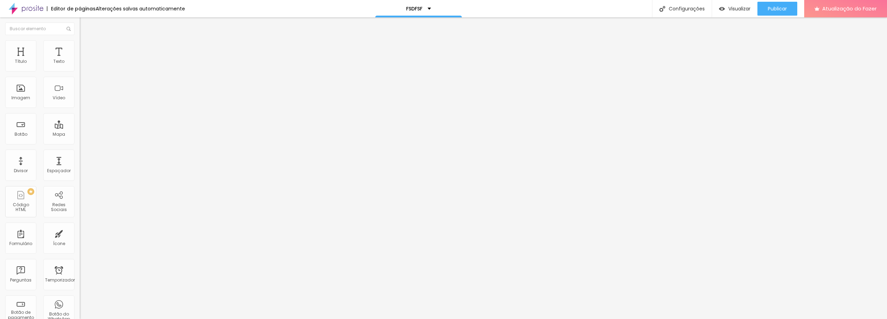
click at [86, 49] on font "Avançado" at bounding box center [97, 52] width 23 height 6
type input "55"
type input "57"
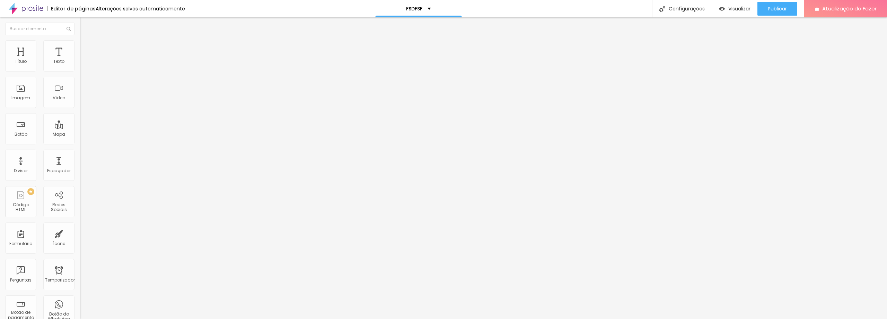
type input "59"
type input "72"
type input "74"
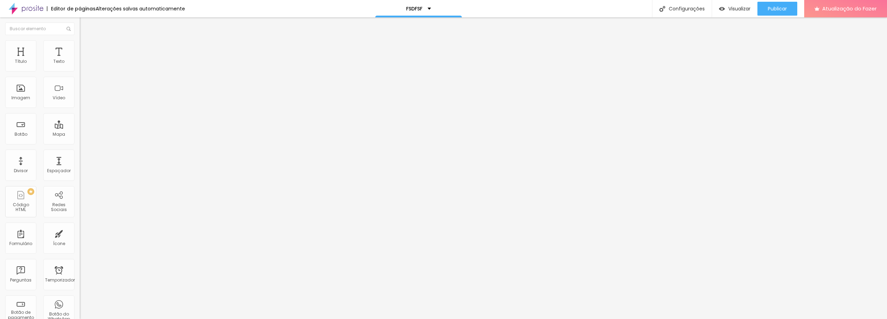
type input "74"
type input "77"
type input "80"
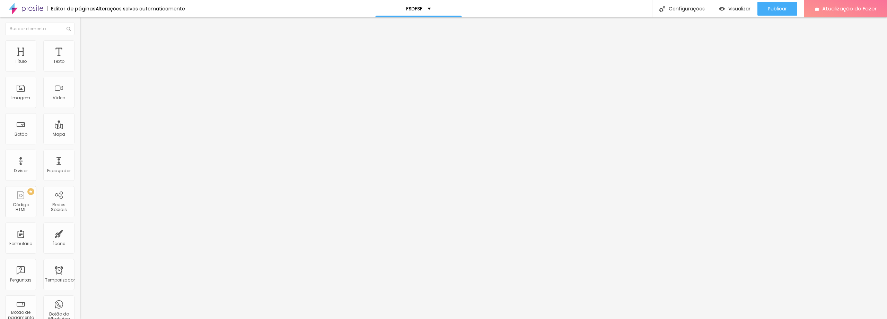
type input "81"
type input "82"
type input "86"
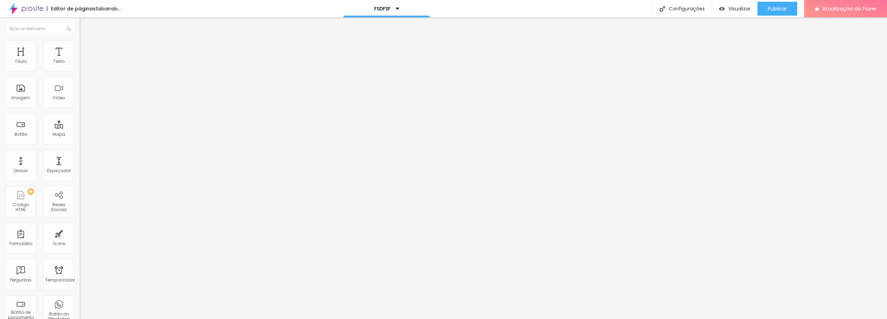
type input "86"
type input "90"
type input "91"
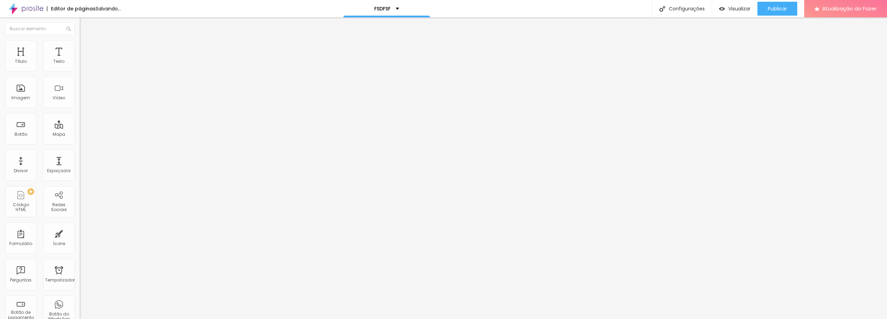
type input "93"
type input "95"
type input "96"
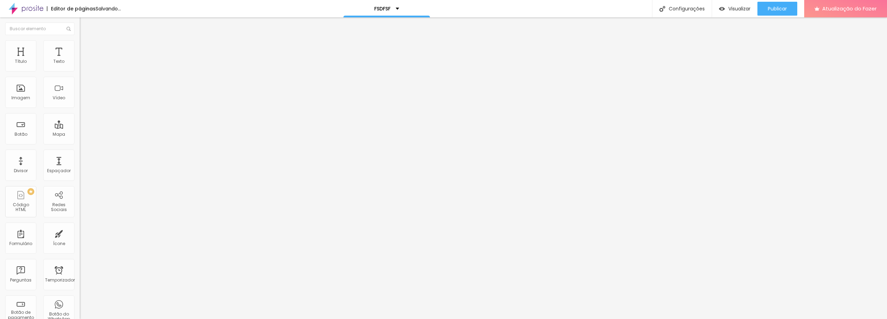
type input "96"
type input "97"
type input "98"
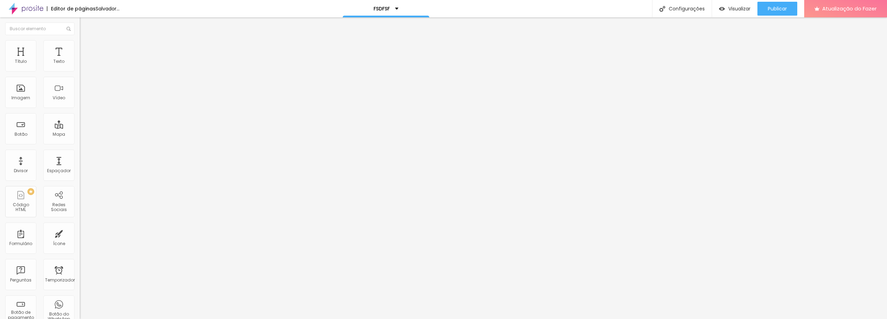
type input "100"
drag, startPoint x: 40, startPoint y: 68, endPoint x: 70, endPoint y: 64, distance: 30.8
type input "100"
click at [80, 134] on input "range" at bounding box center [102, 137] width 45 height 6
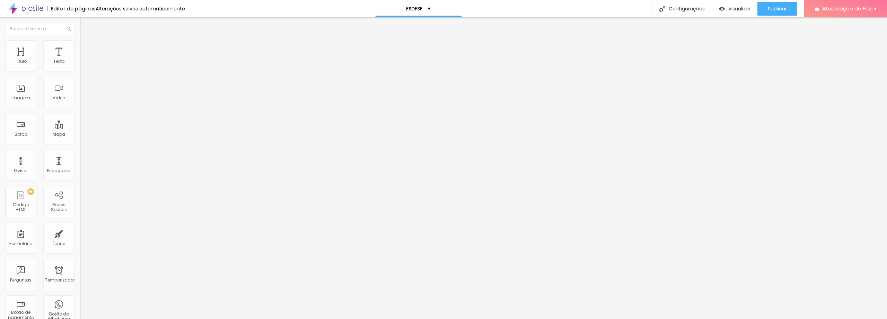
type input "13"
type input "15"
type input "27"
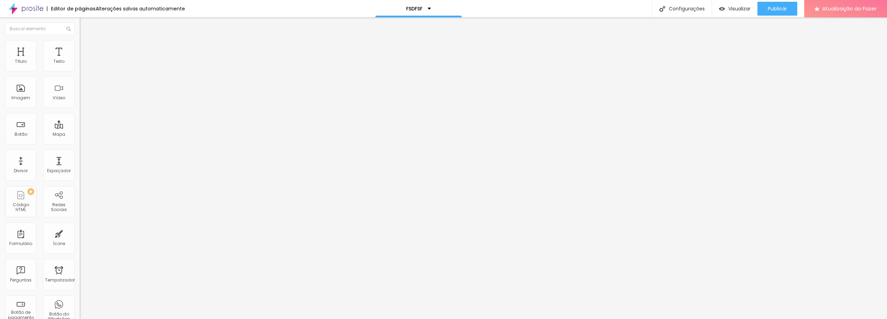
type input "27"
type input "40"
type input "49"
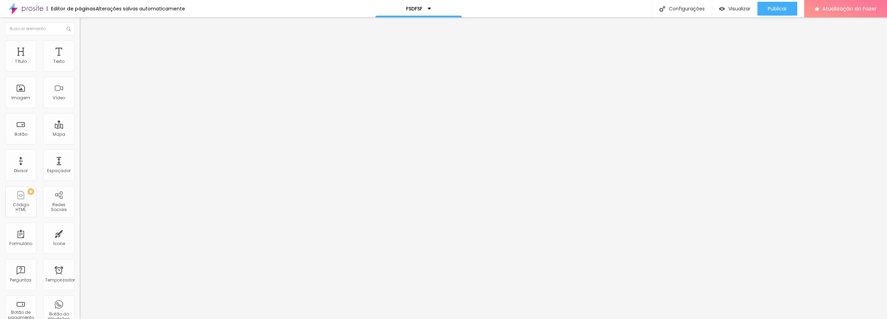
type input "57"
type input "67"
type input "74"
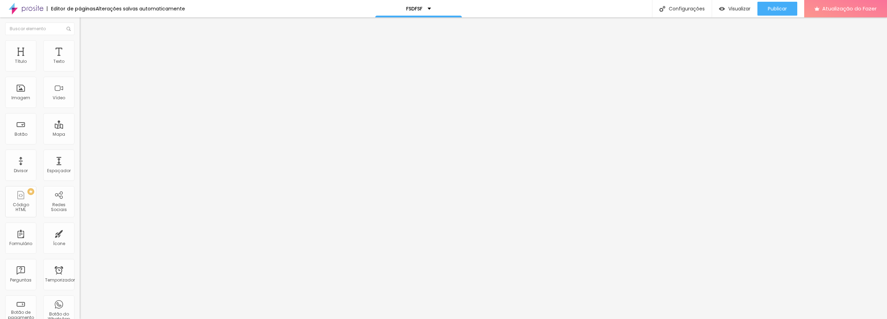
type input "74"
type input "83"
type input "87"
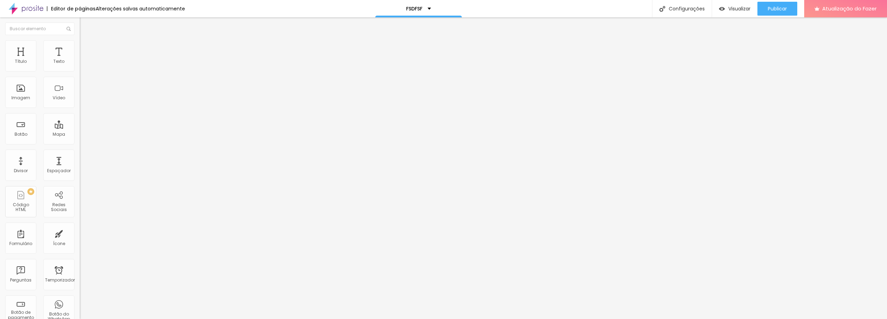
type input "90"
type input "91"
type input "92"
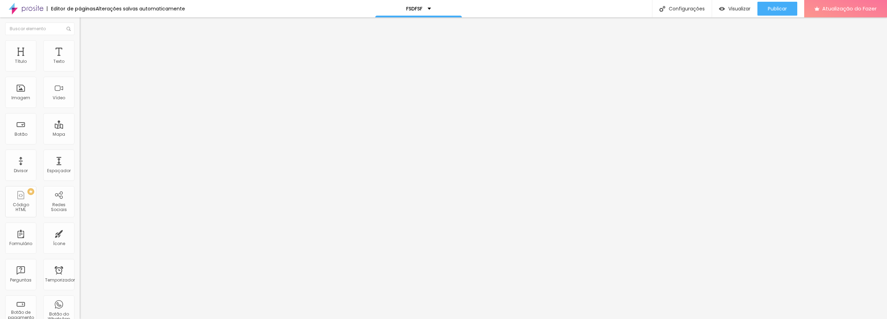
type input "92"
type input "94"
type input "95"
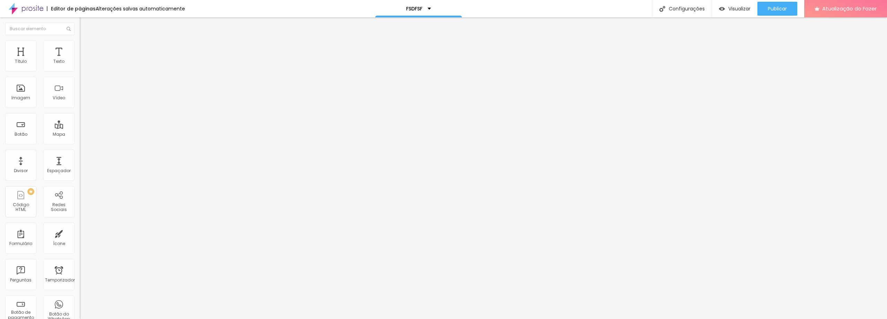
type input "97"
type input "99"
type input "100"
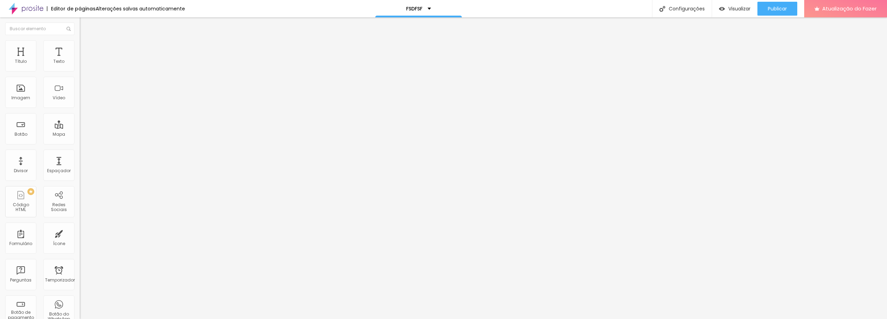
type input "100"
type input "96"
type input "92"
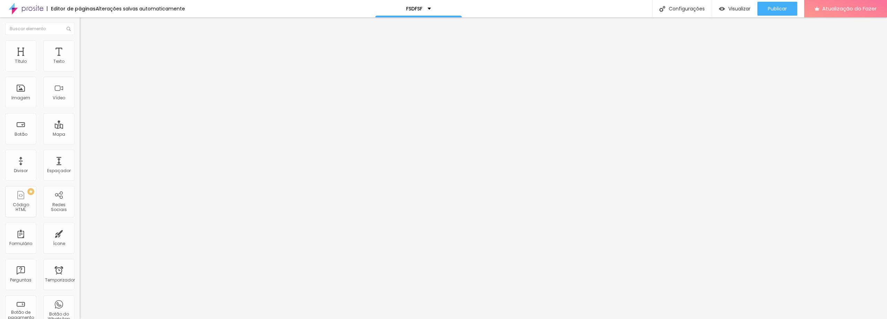
type input "85"
type input "74"
type input "72"
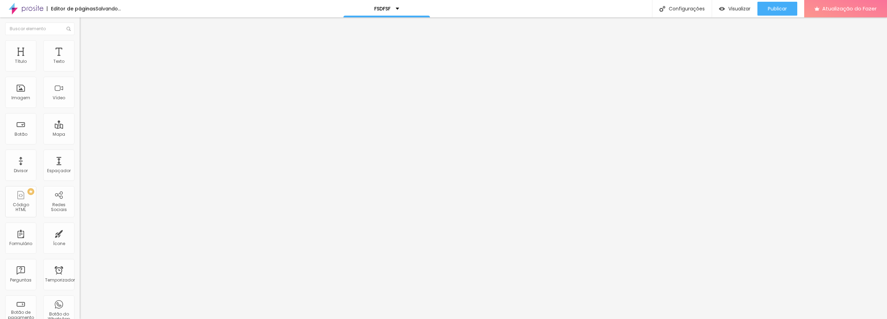
type input "72"
type input "57"
type input "51"
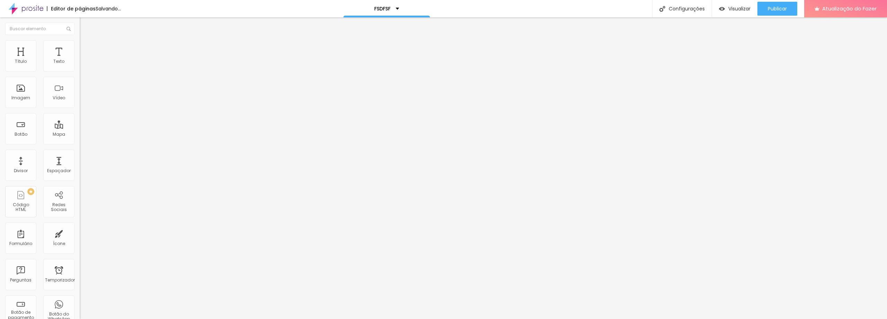
type input "46"
type input "41"
type input "37"
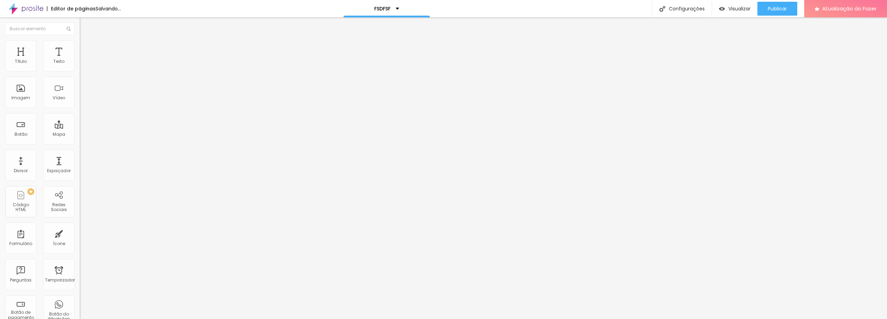
type input "37"
type input "34"
type input "30"
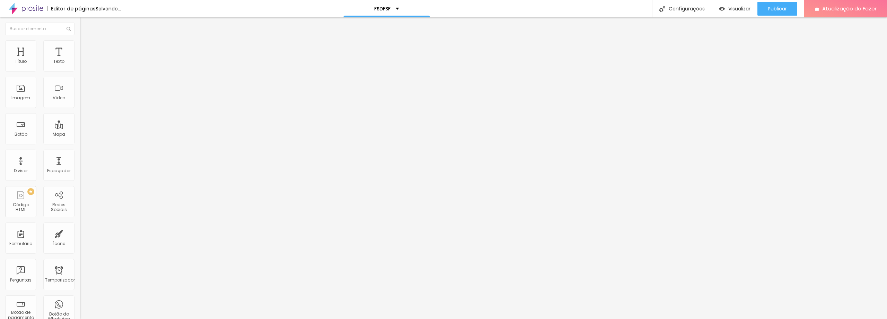
type input "26"
type input "22"
type input "16"
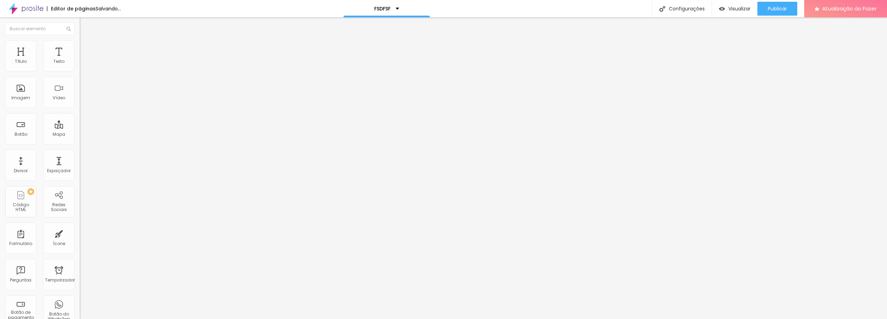
type input "16"
type input "12"
type input "8"
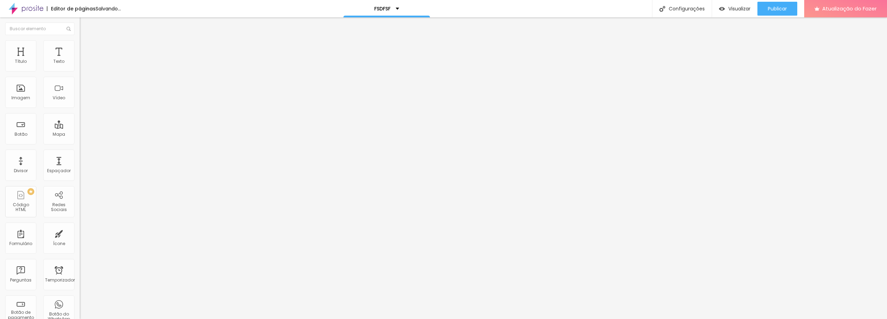
type input "3"
type input "1"
type input "0"
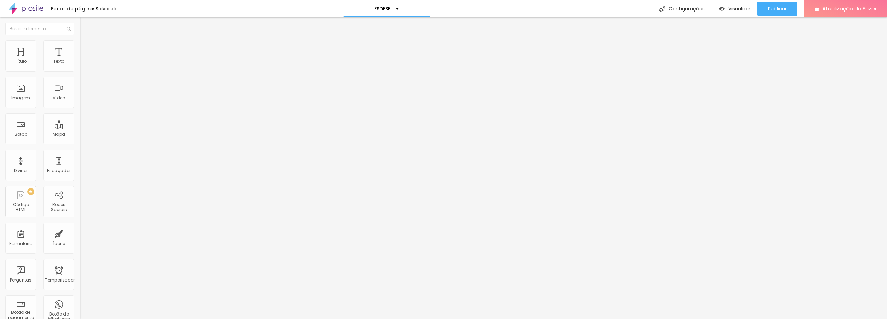
type input "0"
drag, startPoint x: 33, startPoint y: 78, endPoint x: 4, endPoint y: 70, distance: 30.2
type input "0"
click input "range"
click font "Visualizar"
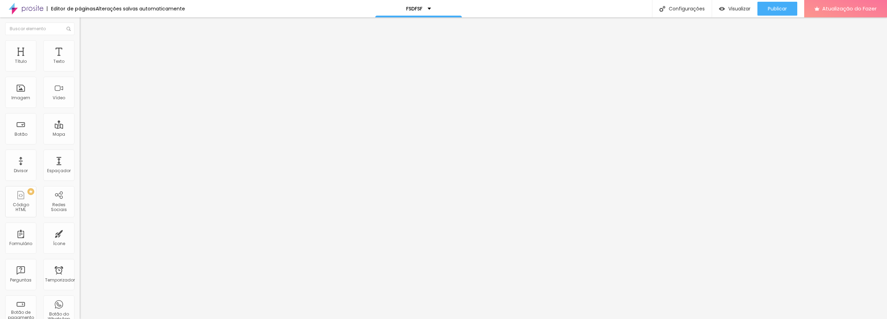
click img "button"
click font "Visualizar"
click img
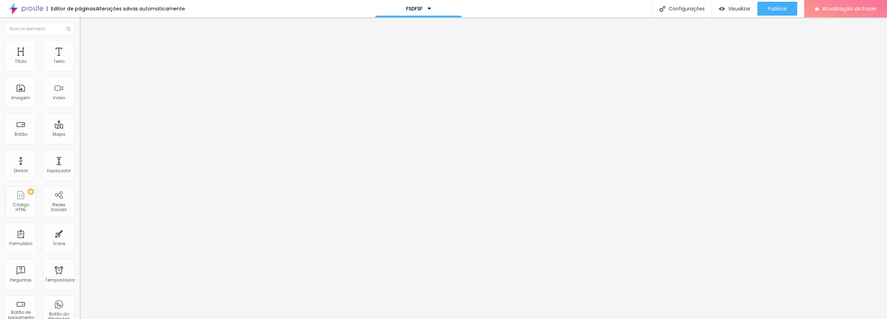
click input "text"
click img
type input "17"
type input "18"
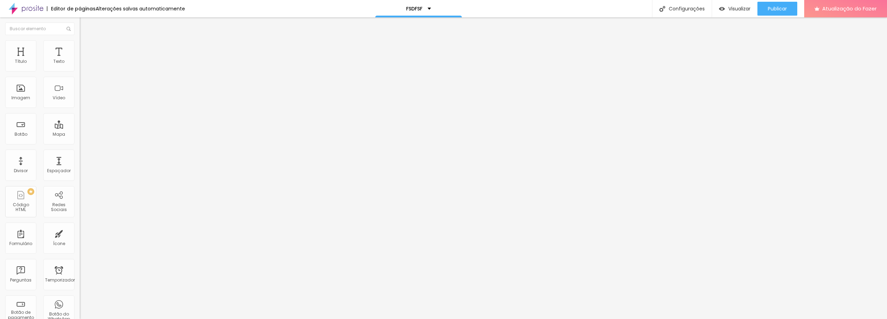
type input "18"
drag, startPoint x: 32, startPoint y: 69, endPoint x: 37, endPoint y: 69, distance: 4.5
click input "range"
click font "Visualizar"
